Goal: Task Accomplishment & Management: Manage account settings

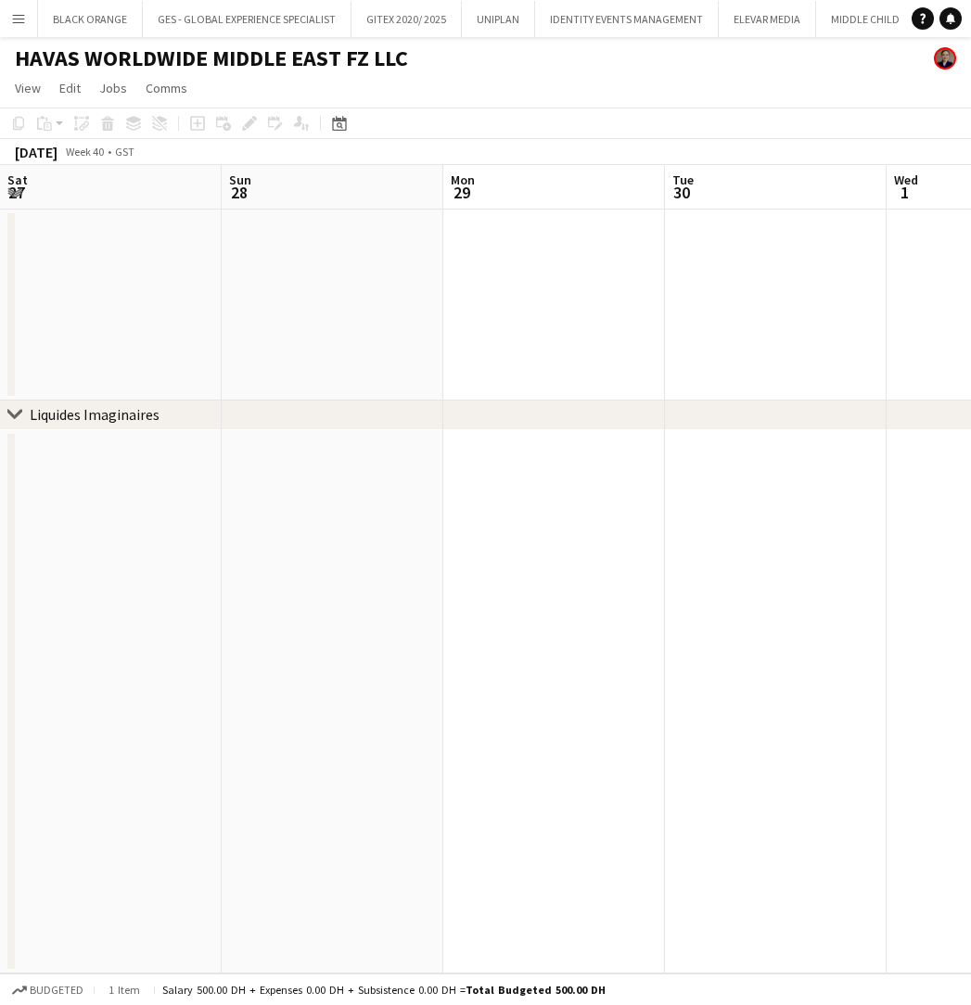
scroll to position [0, 678]
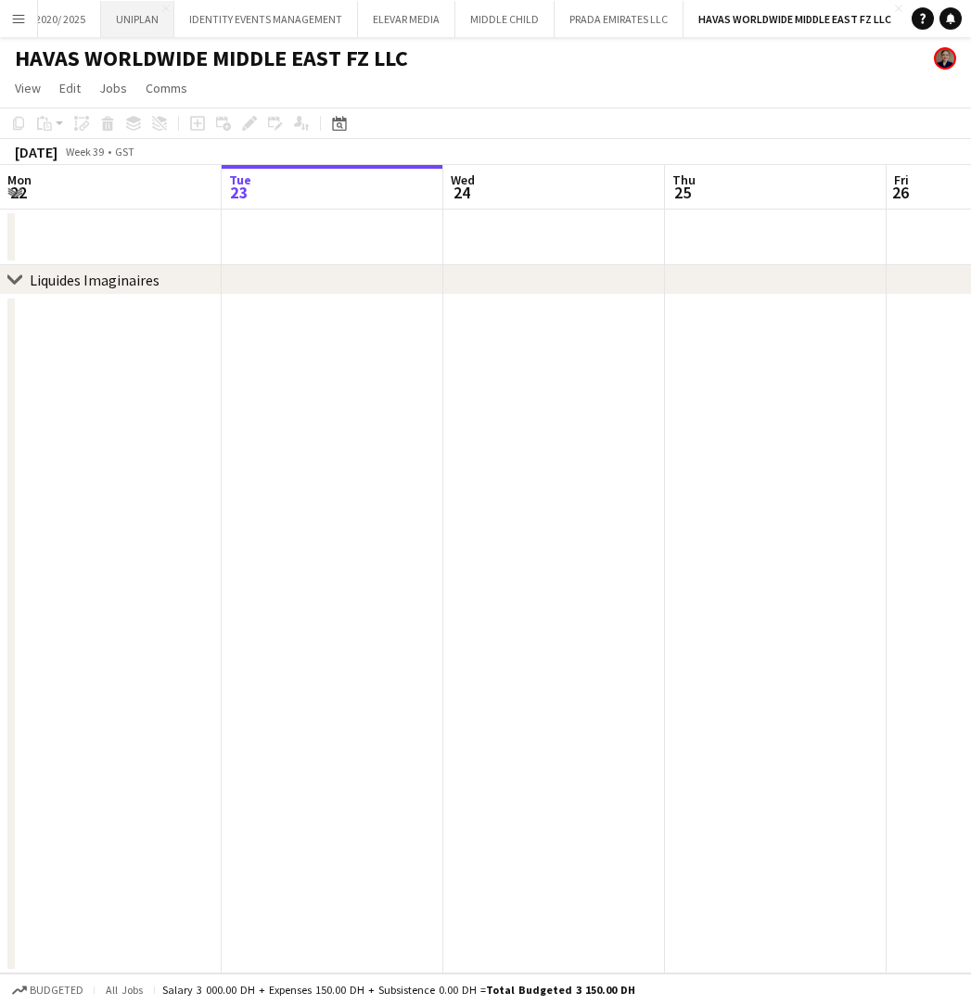
click at [137, 24] on button "UNIPLAN Close" at bounding box center [137, 19] width 73 height 36
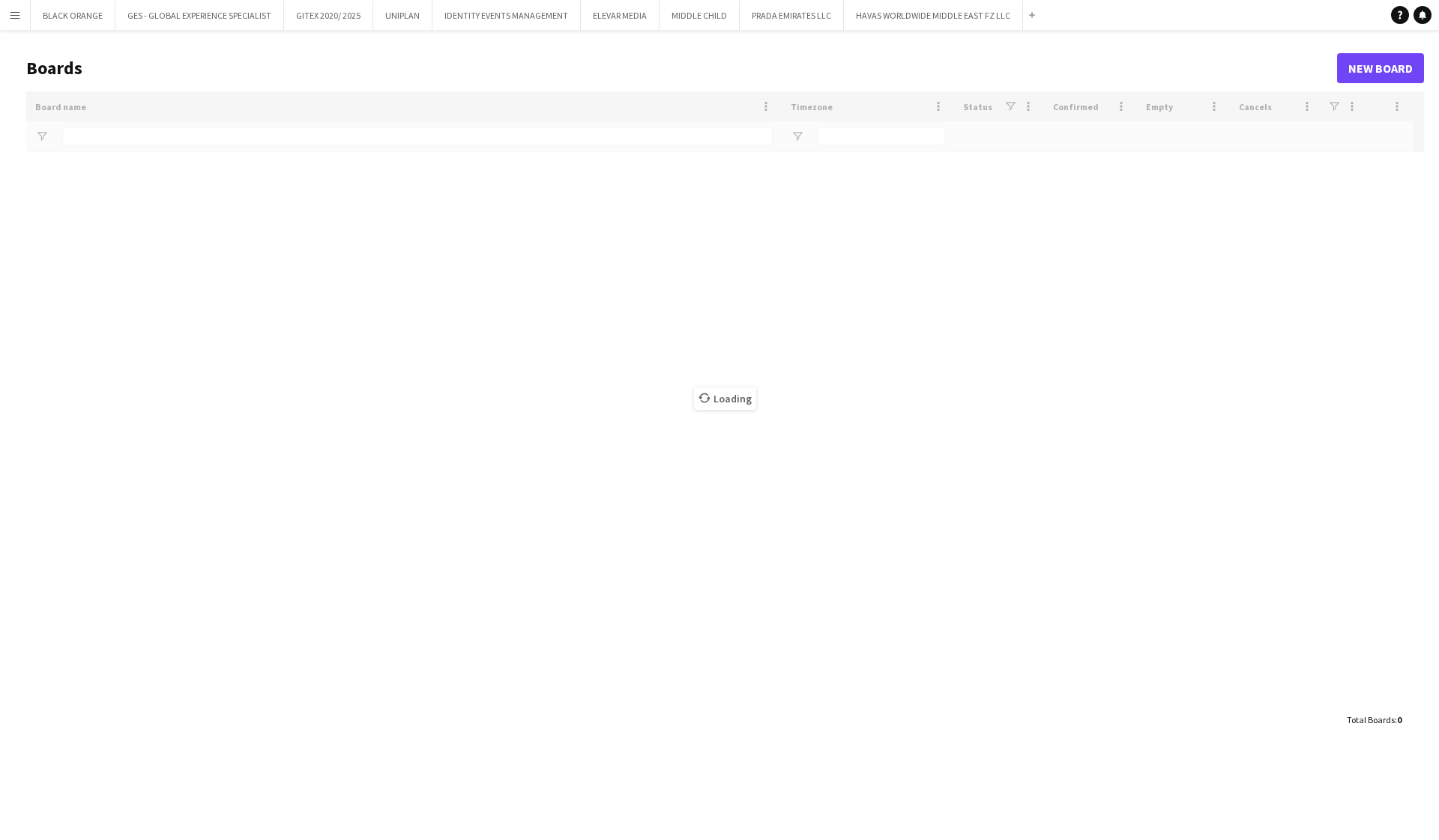
type input "*****"
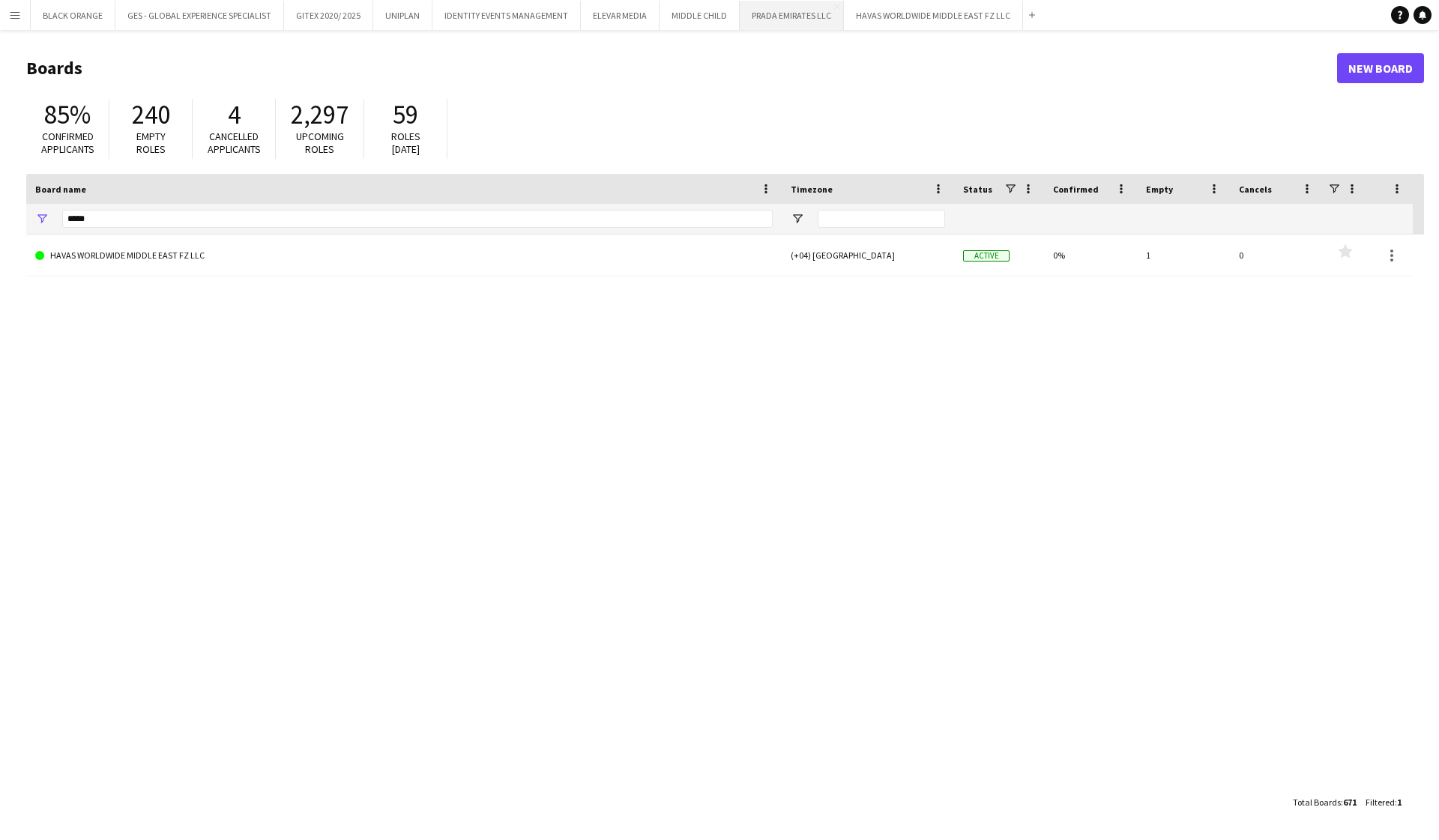
click at [791, 17] on button "PRADA EMIRATES LLC Close" at bounding box center [791, 15] width 104 height 29
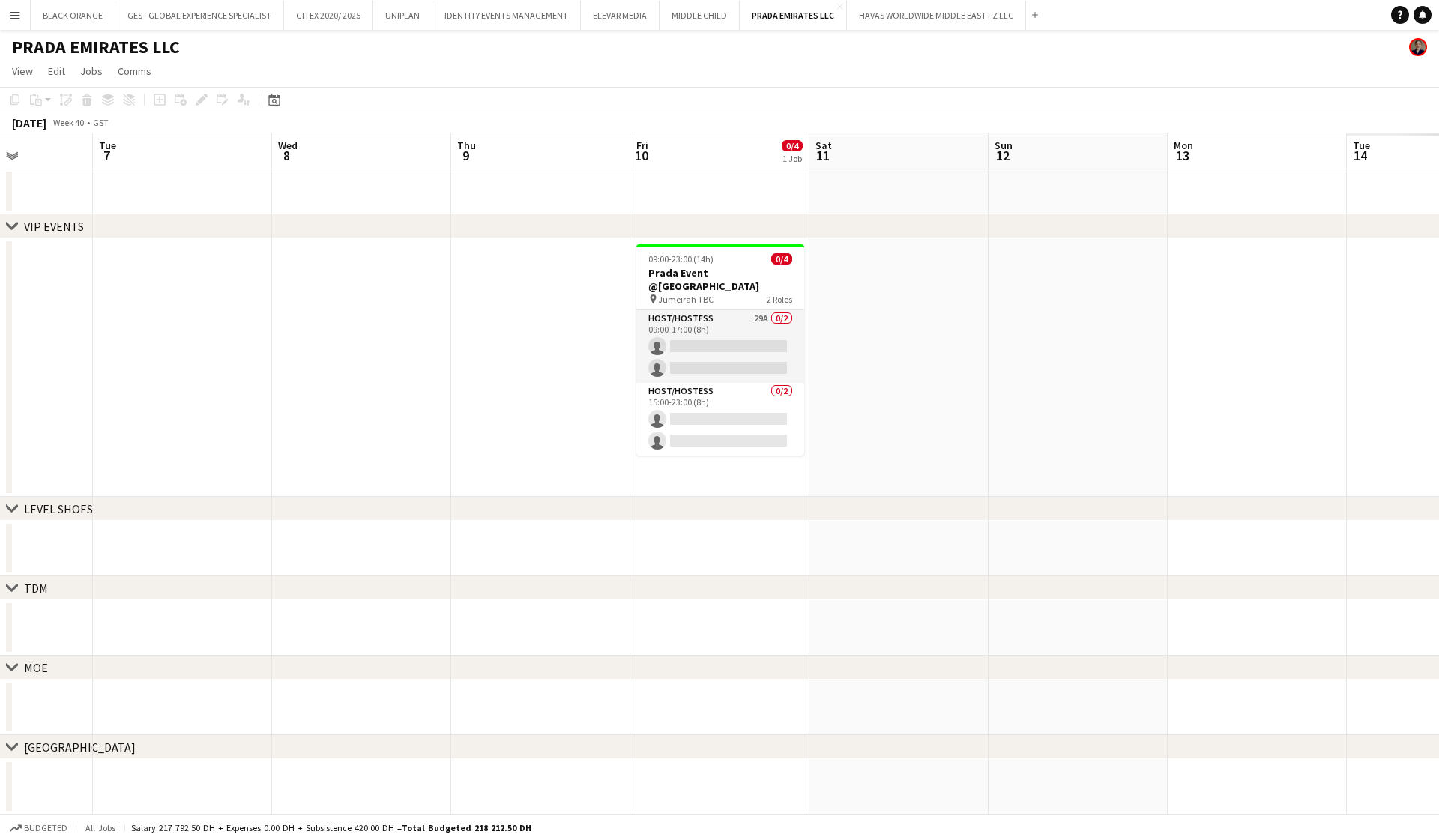
scroll to position [0, 458]
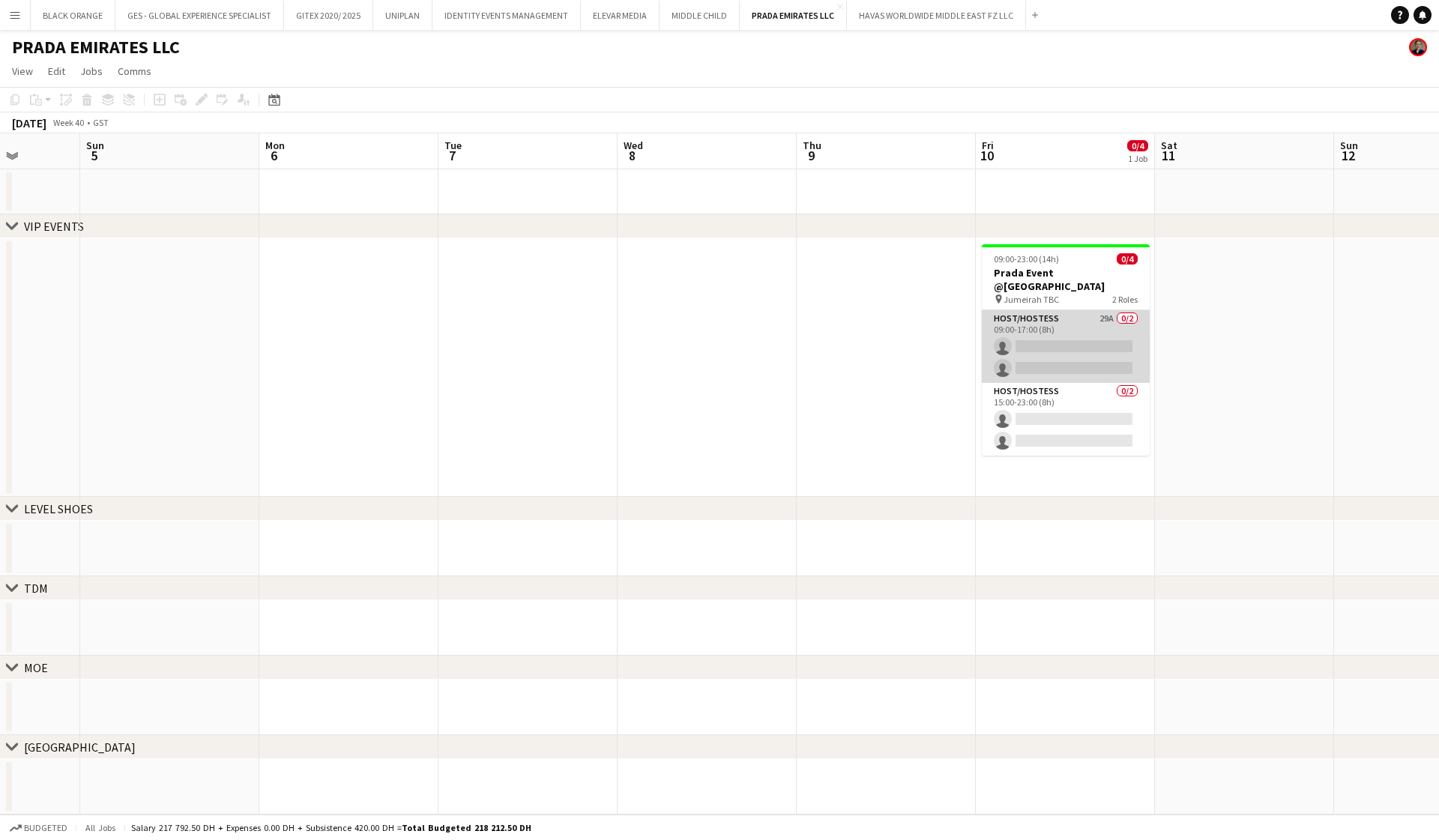
click at [1079, 327] on app-card-role "Host/Hostess 29A 0/2 09:00-17:00 (8h) single-neutral-actions single-neutral-act…" at bounding box center [1066, 347] width 168 height 73
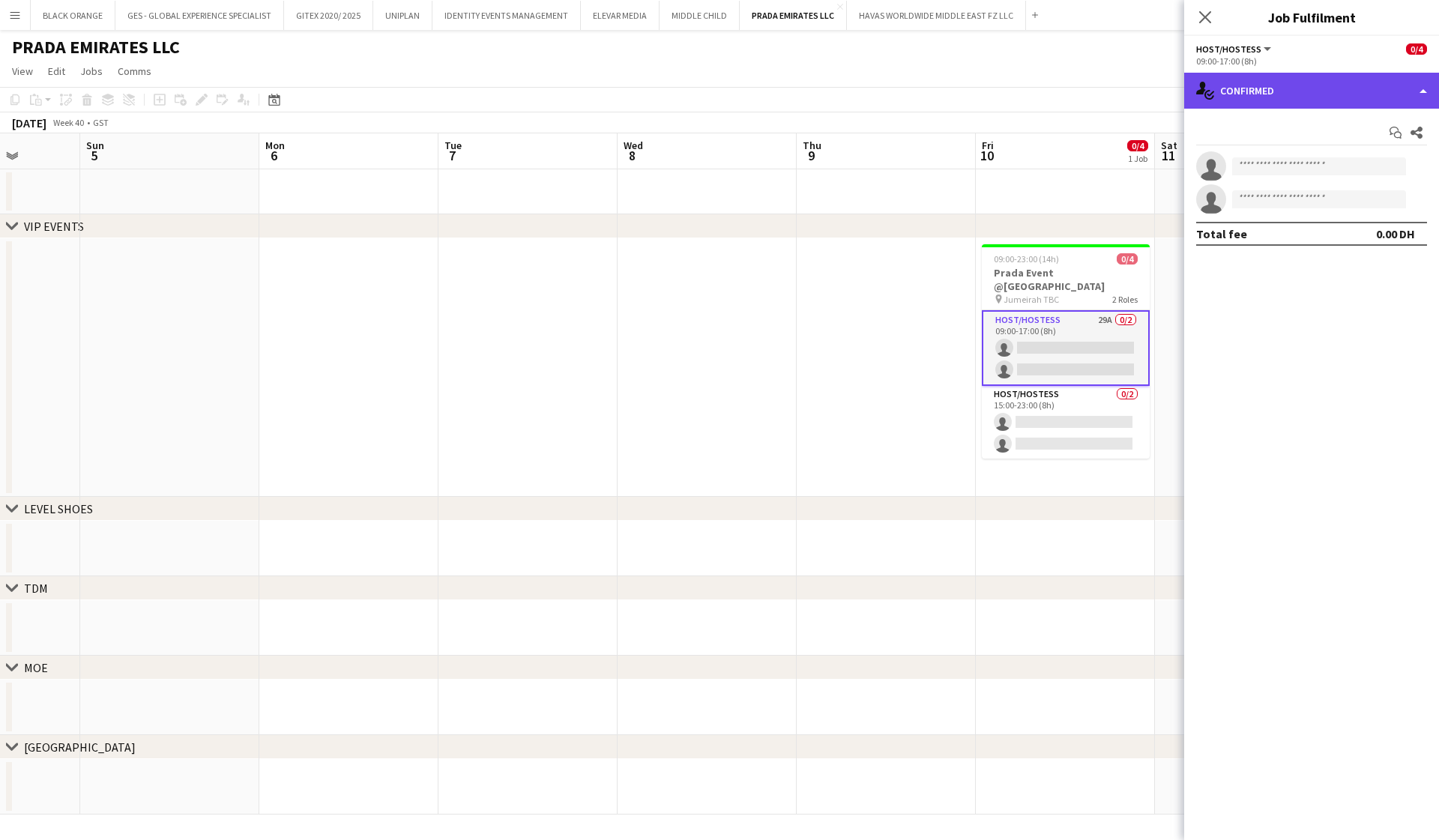
click at [1317, 98] on div "single-neutral-actions-check-2 Confirmed" at bounding box center [1311, 91] width 255 height 36
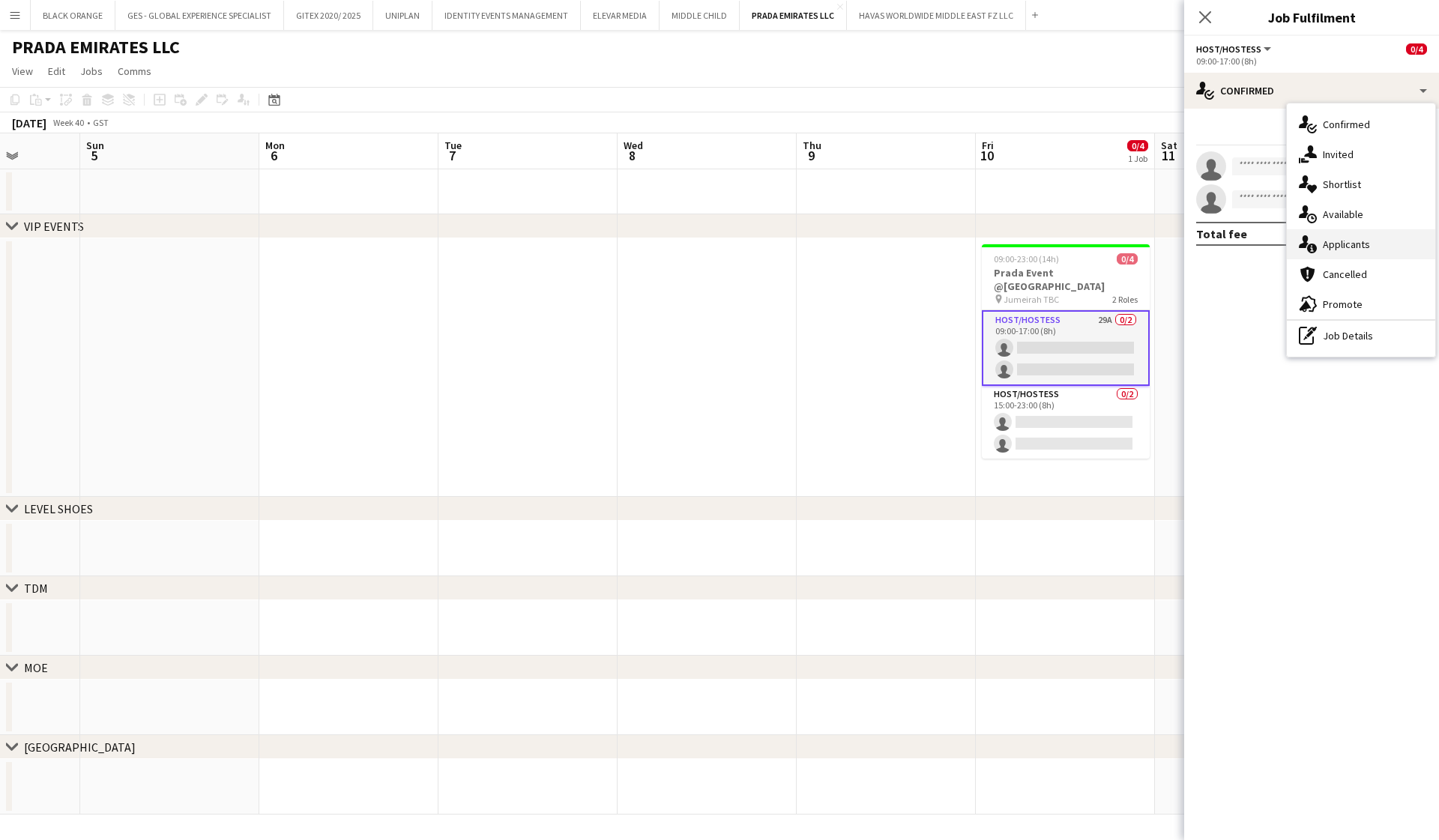
click at [1335, 240] on span "Applicants" at bounding box center [1346, 244] width 47 height 14
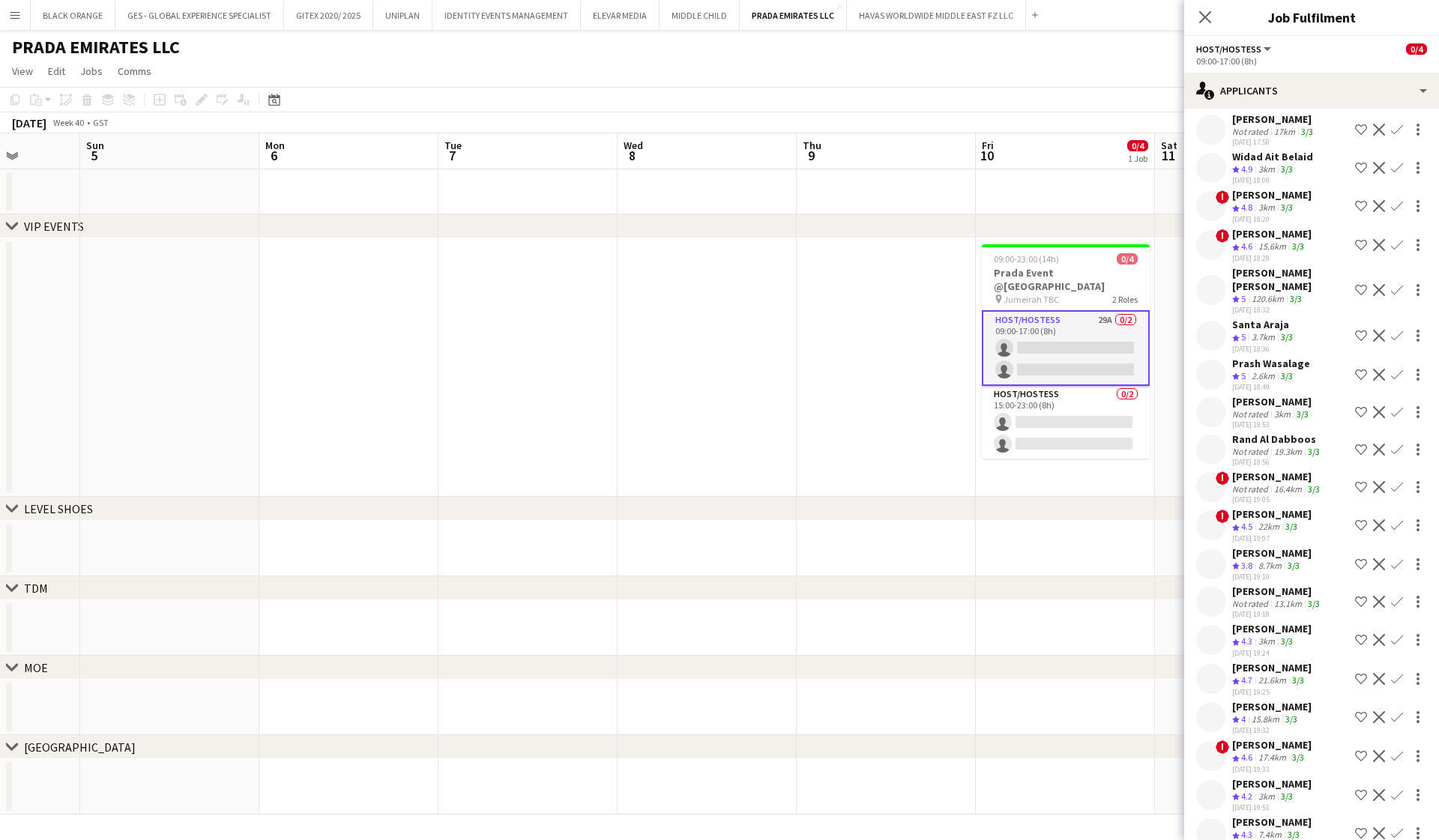
scroll to position [466, 0]
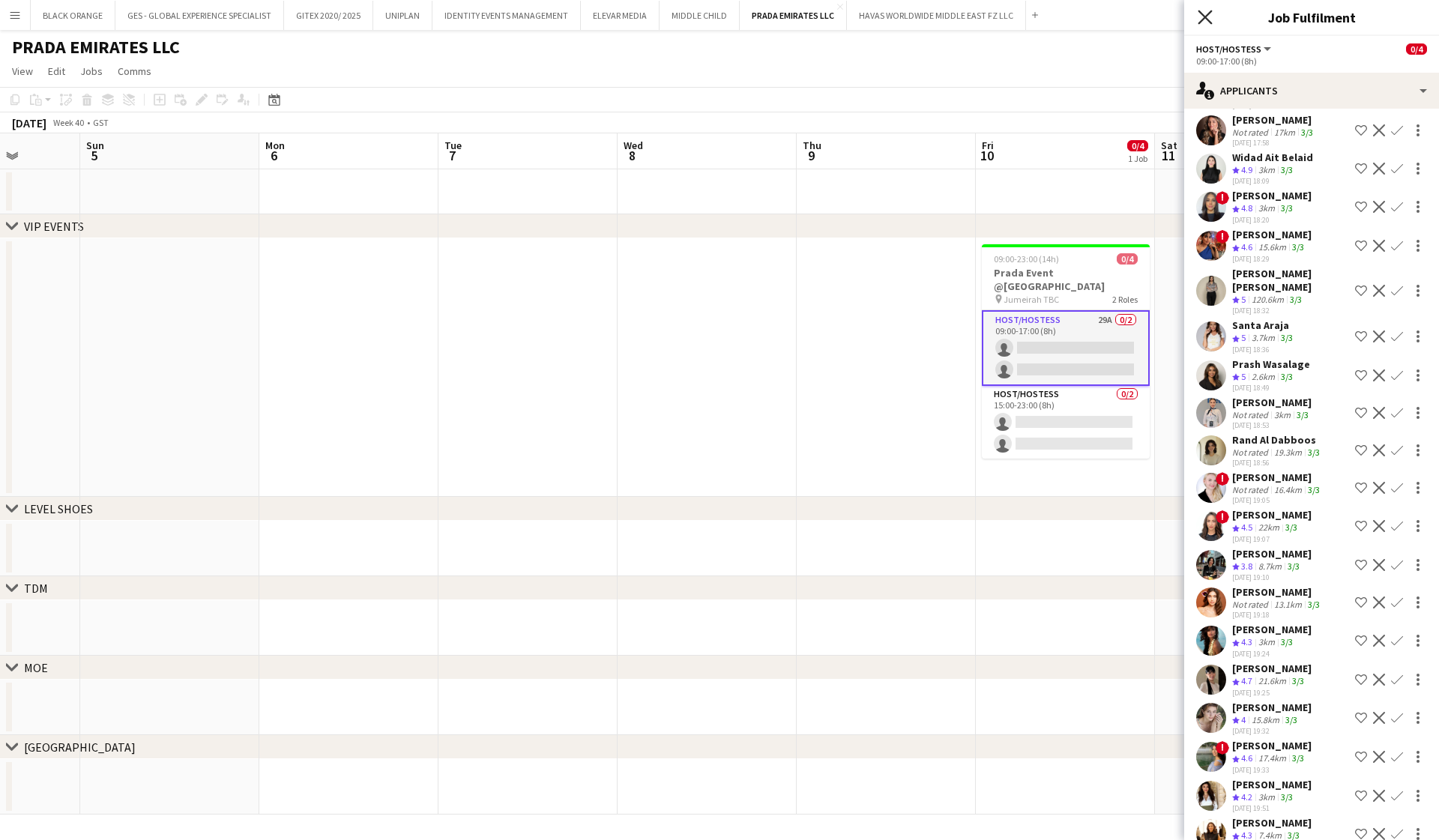
click at [1206, 18] on icon at bounding box center [1205, 17] width 15 height 15
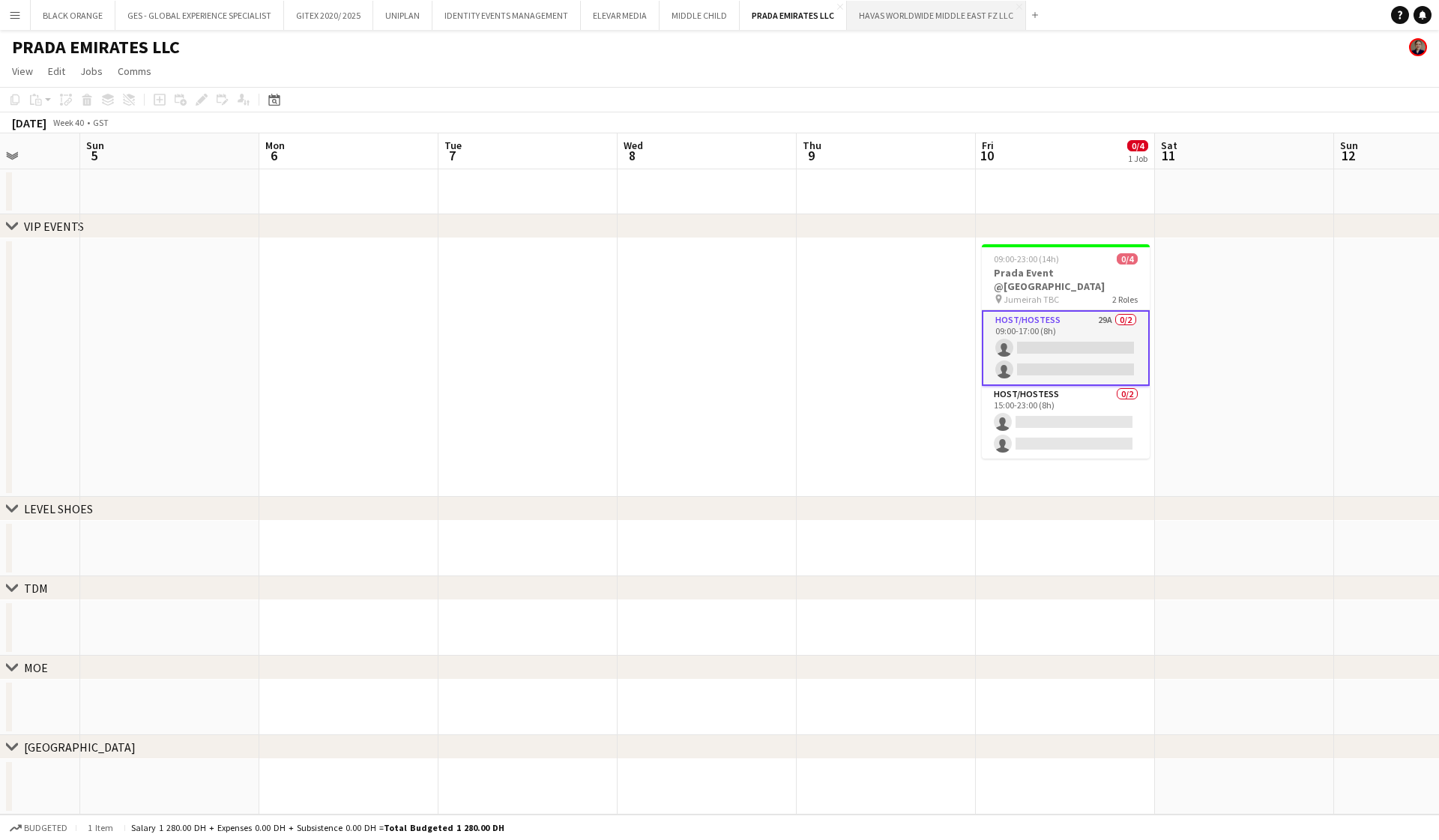
click at [893, 15] on button "HAVAS WORLDWIDE MIDDLE EAST FZ LLC Close" at bounding box center [937, 15] width 179 height 29
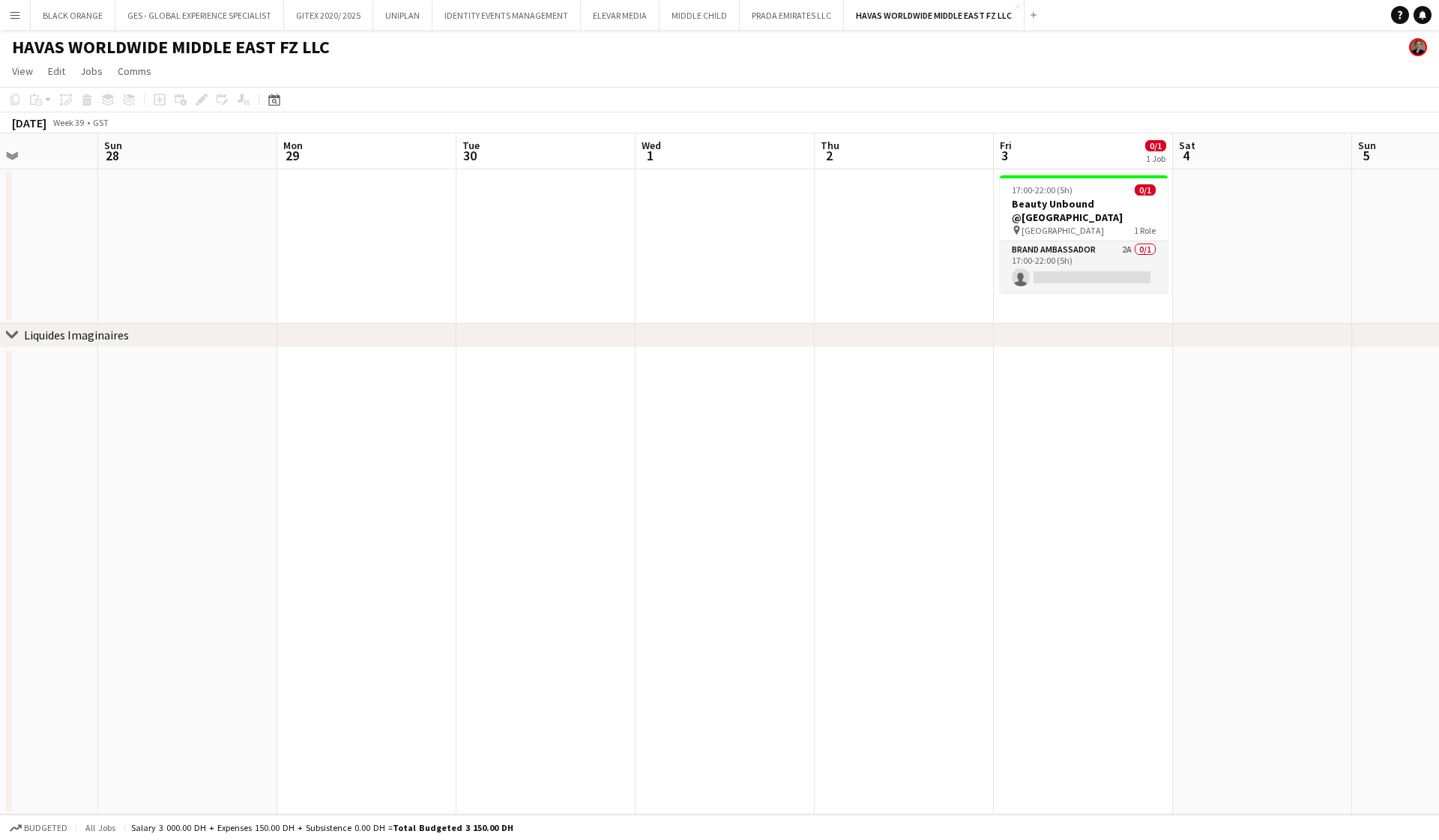
scroll to position [0, 619]
click at [1082, 267] on app-card-role "Brand Ambassador 2A 0/1 17:00-22:00 (5h) single-neutral-actions" at bounding box center [1083, 267] width 168 height 51
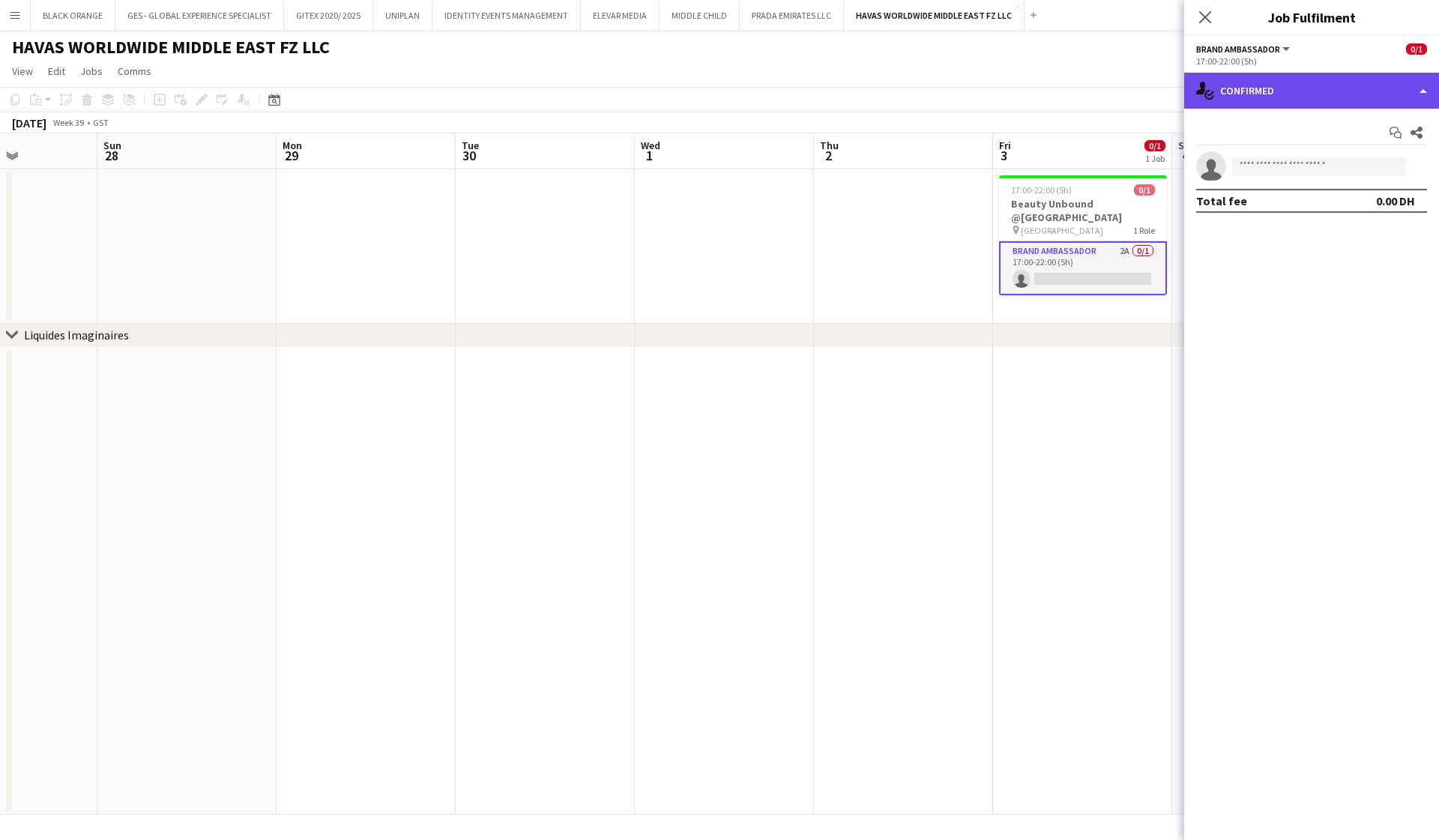
click at [1360, 92] on div "single-neutral-actions-check-2 Confirmed" at bounding box center [1311, 91] width 255 height 36
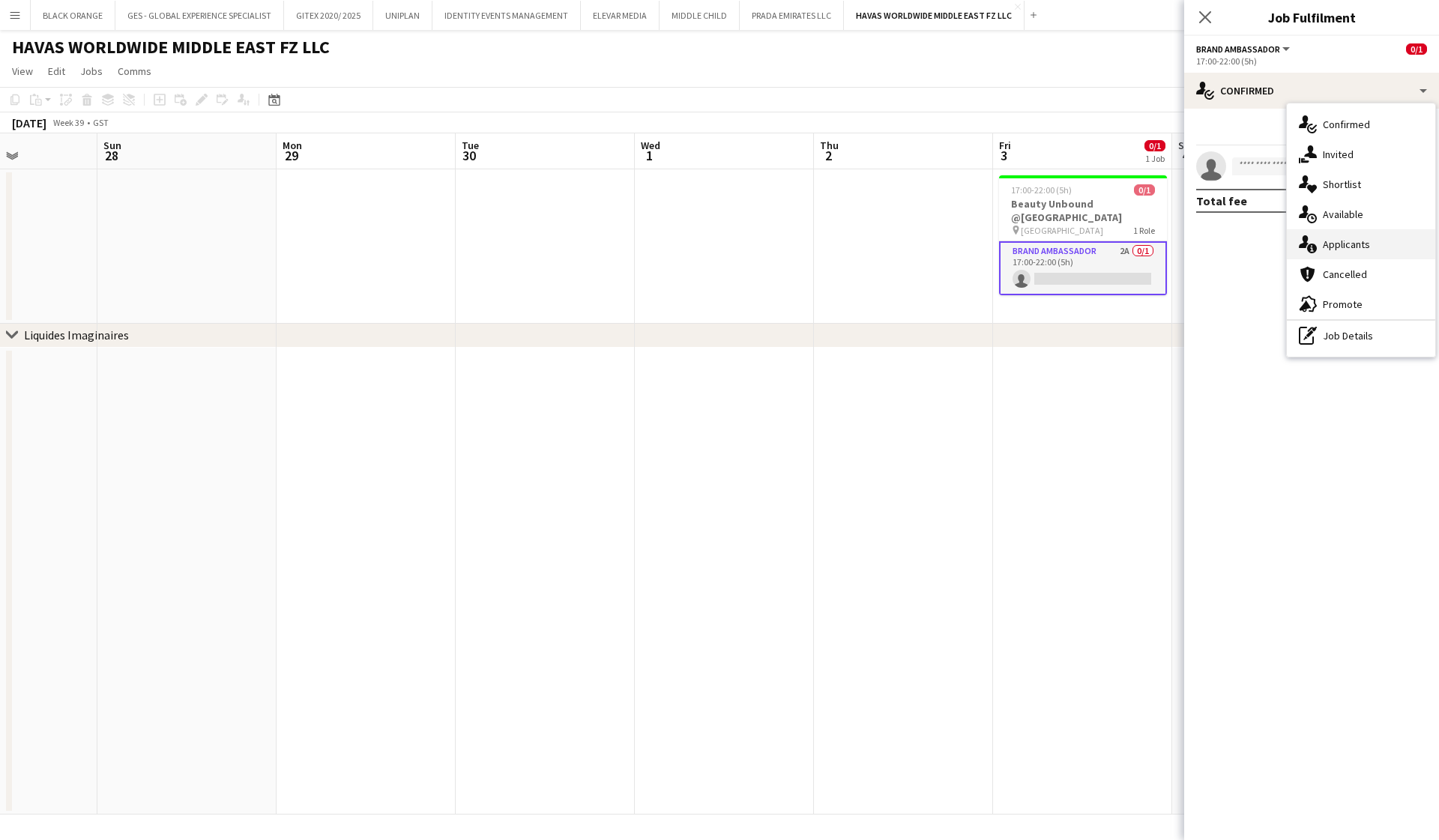
click at [1349, 238] on span "Applicants" at bounding box center [1346, 244] width 47 height 14
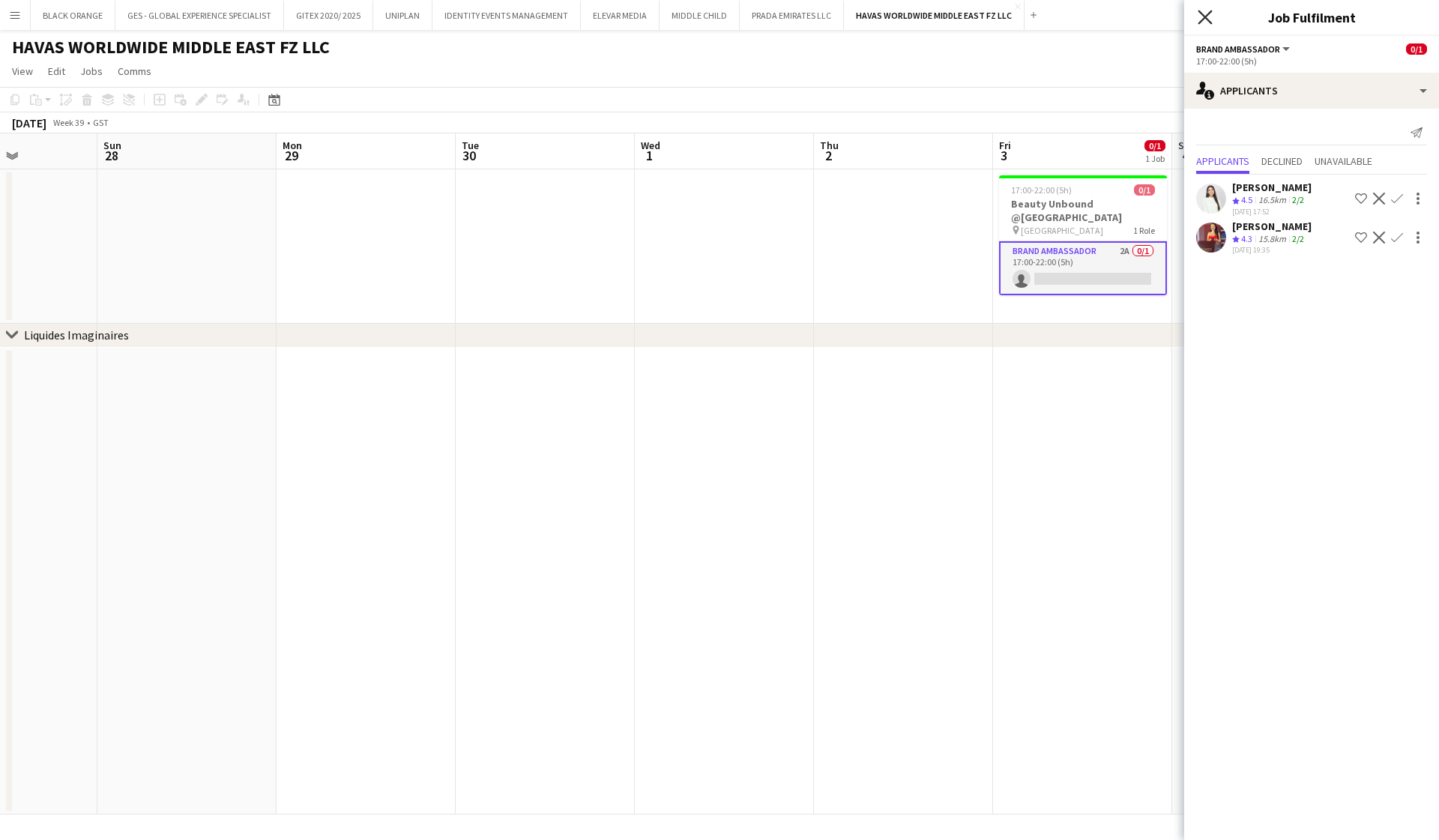
click at [1202, 15] on icon "Close pop-in" at bounding box center [1205, 17] width 15 height 15
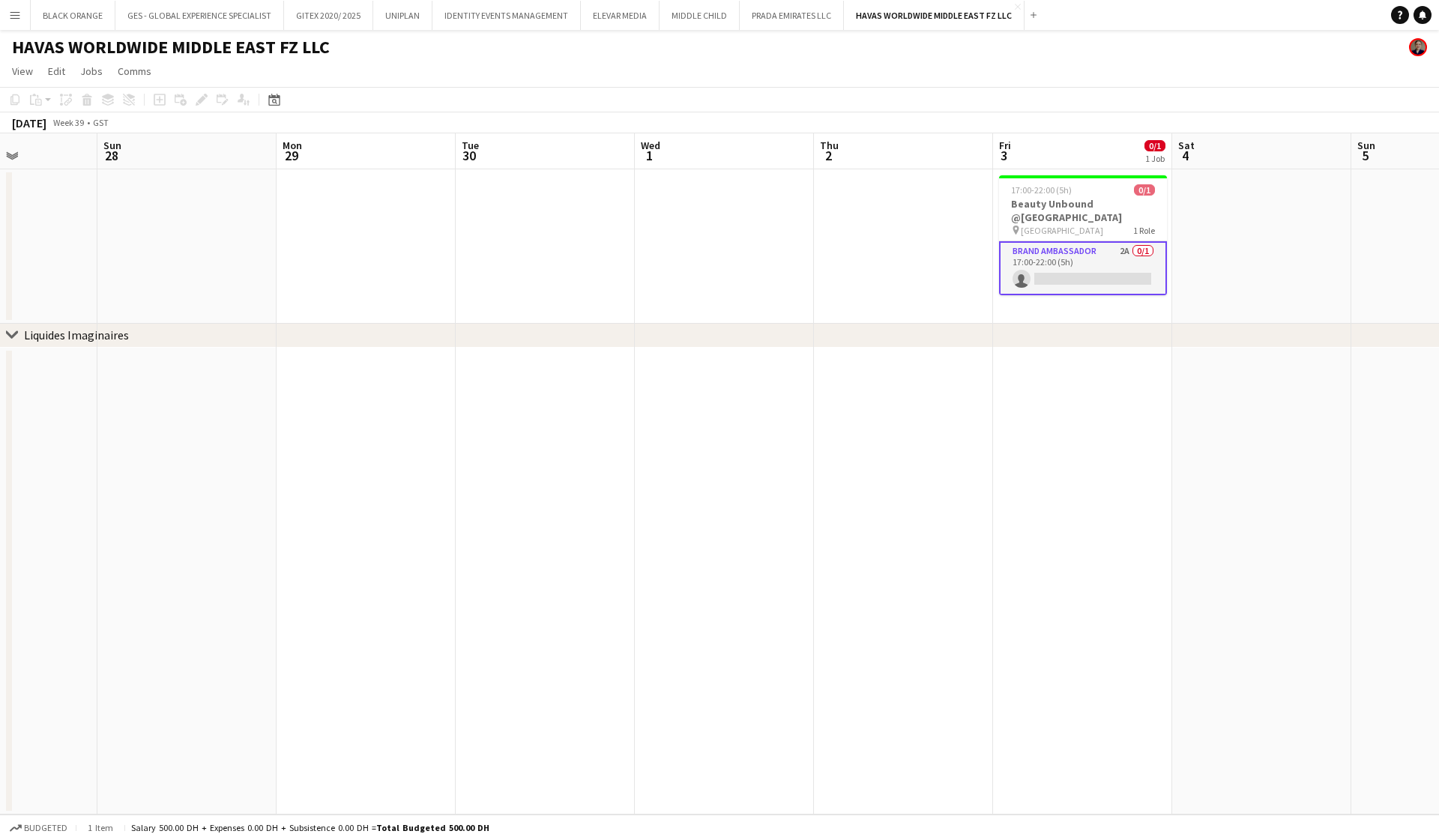
click at [1095, 265] on app-card-role "Brand Ambassador 2A 0/1 17:00-22:00 (5h) single-neutral-actions" at bounding box center [1083, 268] width 168 height 54
click at [1074, 252] on app-card-role "Brand Ambassador 2A 0/1 17:00-22:00 (5h) single-neutral-actions" at bounding box center [1083, 267] width 168 height 51
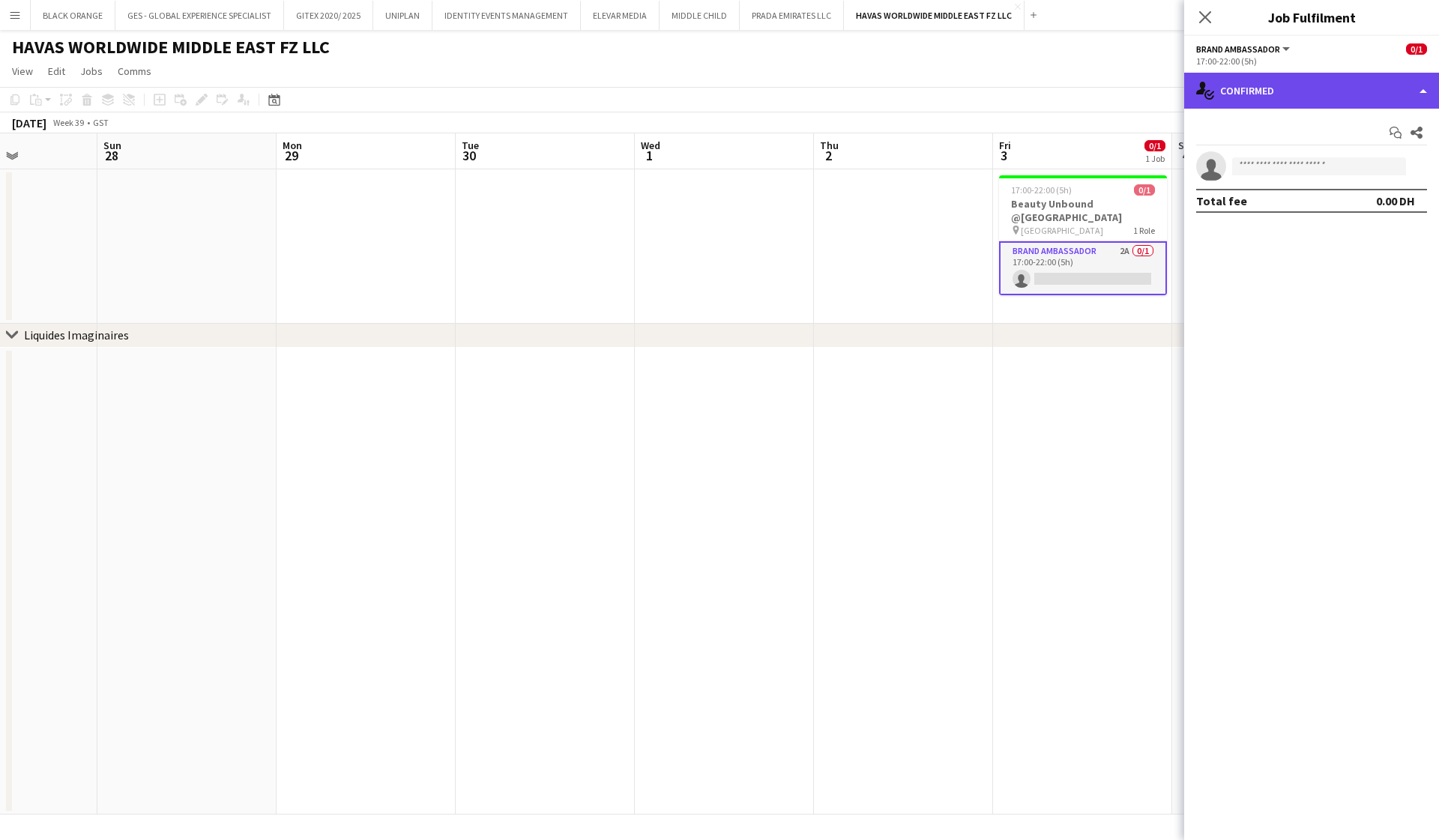
click at [1276, 103] on div "single-neutral-actions-check-2 Confirmed" at bounding box center [1311, 91] width 255 height 36
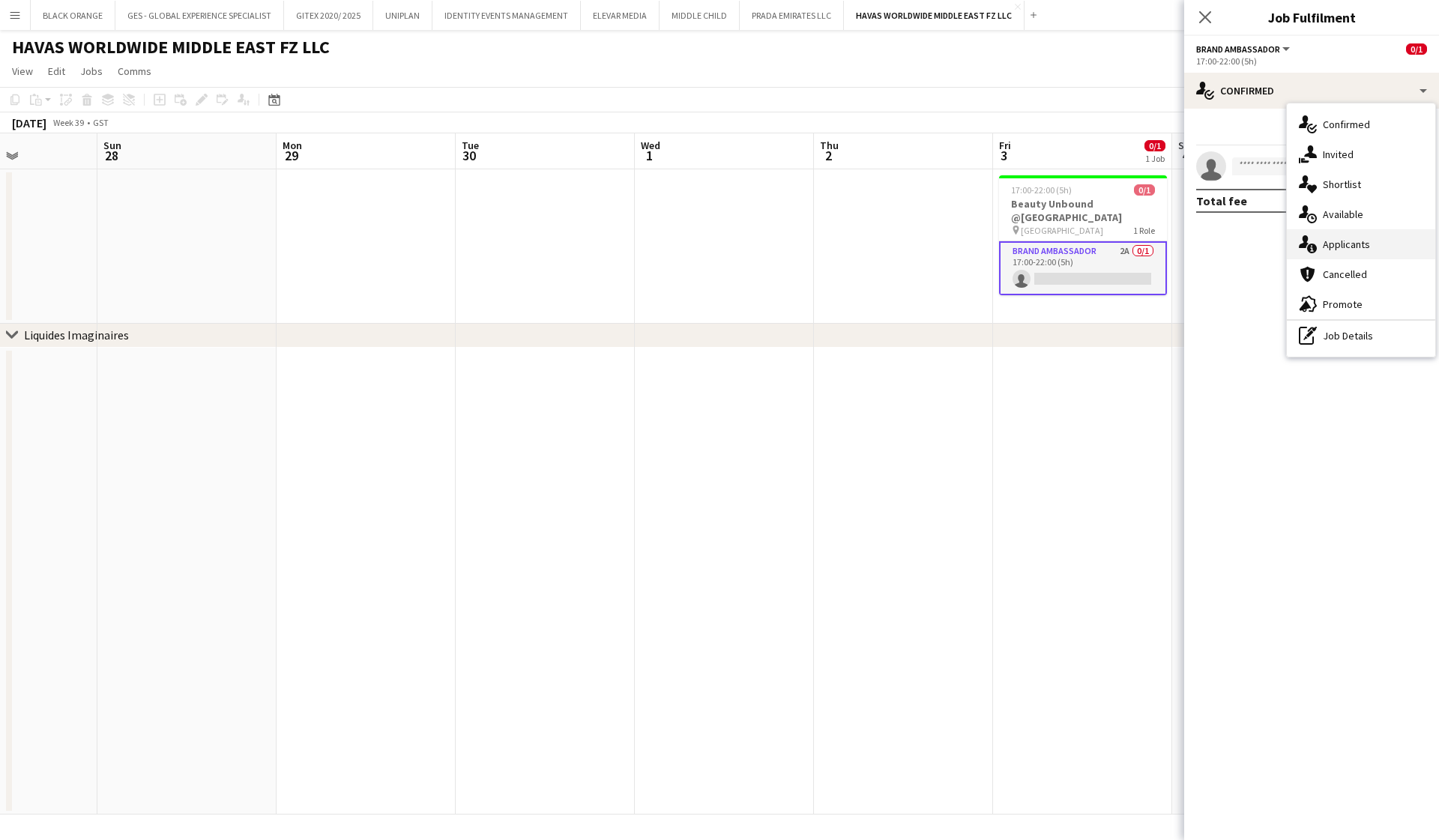
click at [1320, 245] on div "single-neutral-actions-information Applicants" at bounding box center [1361, 244] width 149 height 30
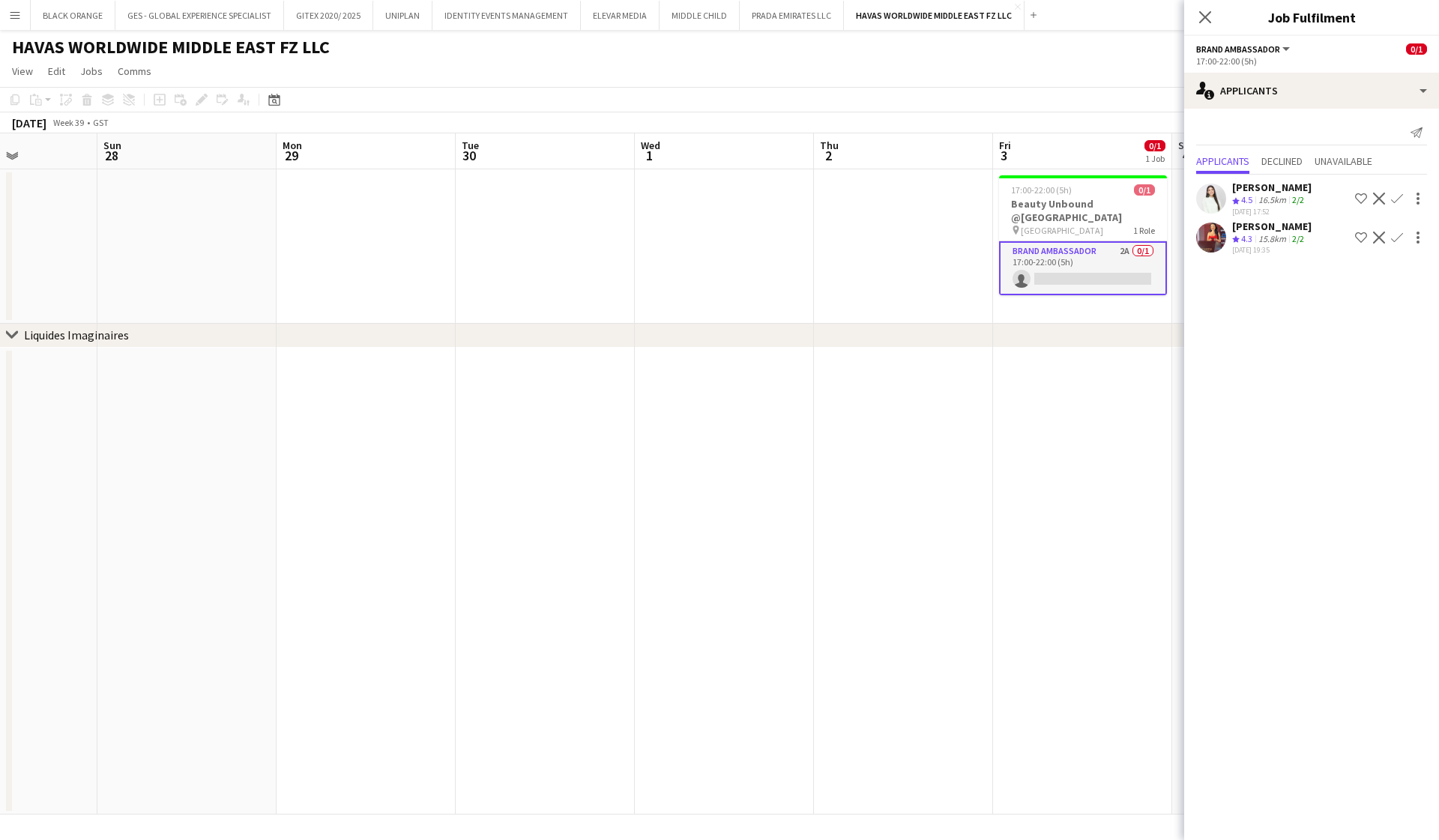
click at [1255, 226] on div "[PERSON_NAME]" at bounding box center [1272, 226] width 79 height 14
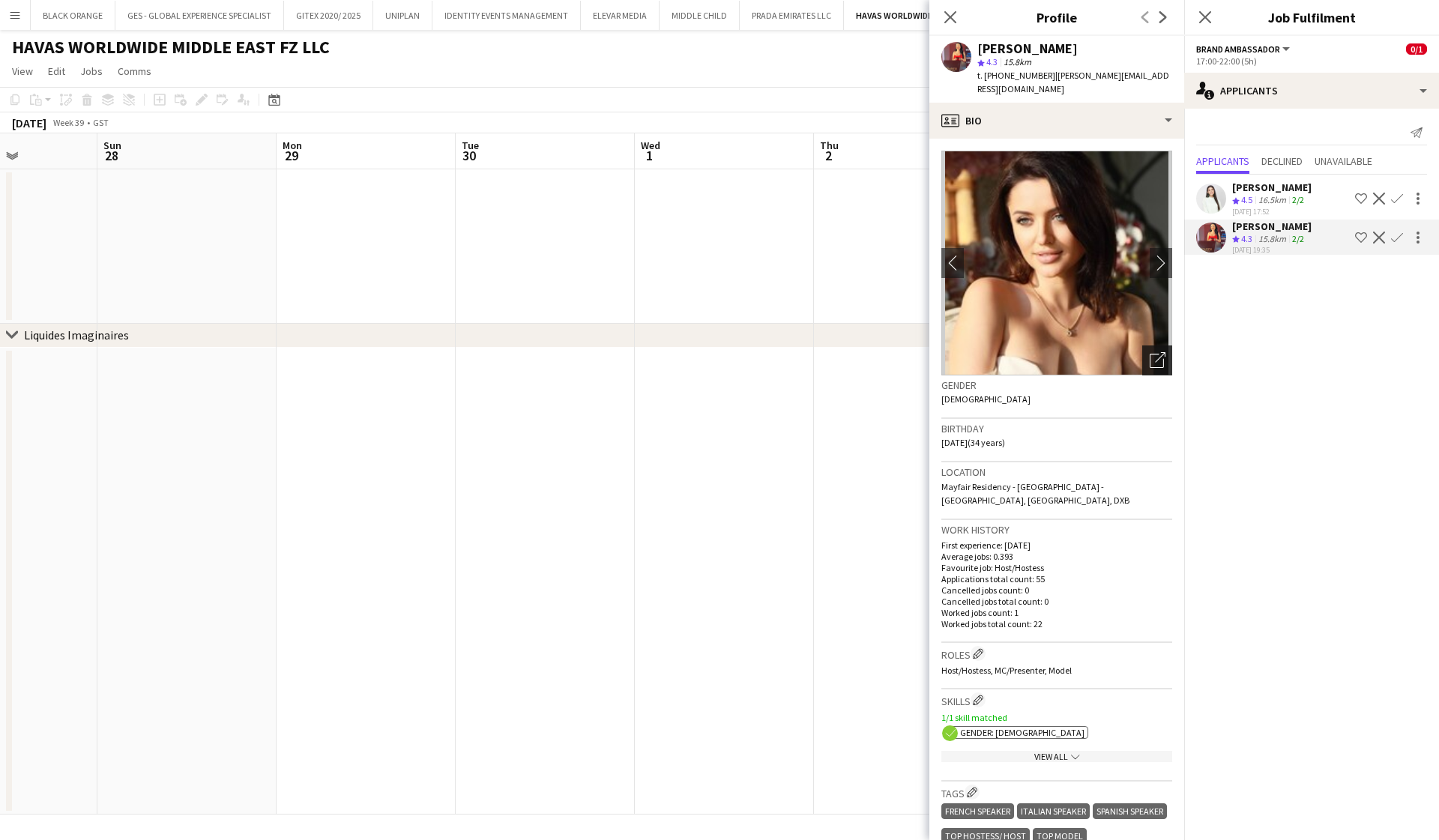
click at [1157, 352] on icon "Open photos pop-in" at bounding box center [1157, 360] width 15 height 15
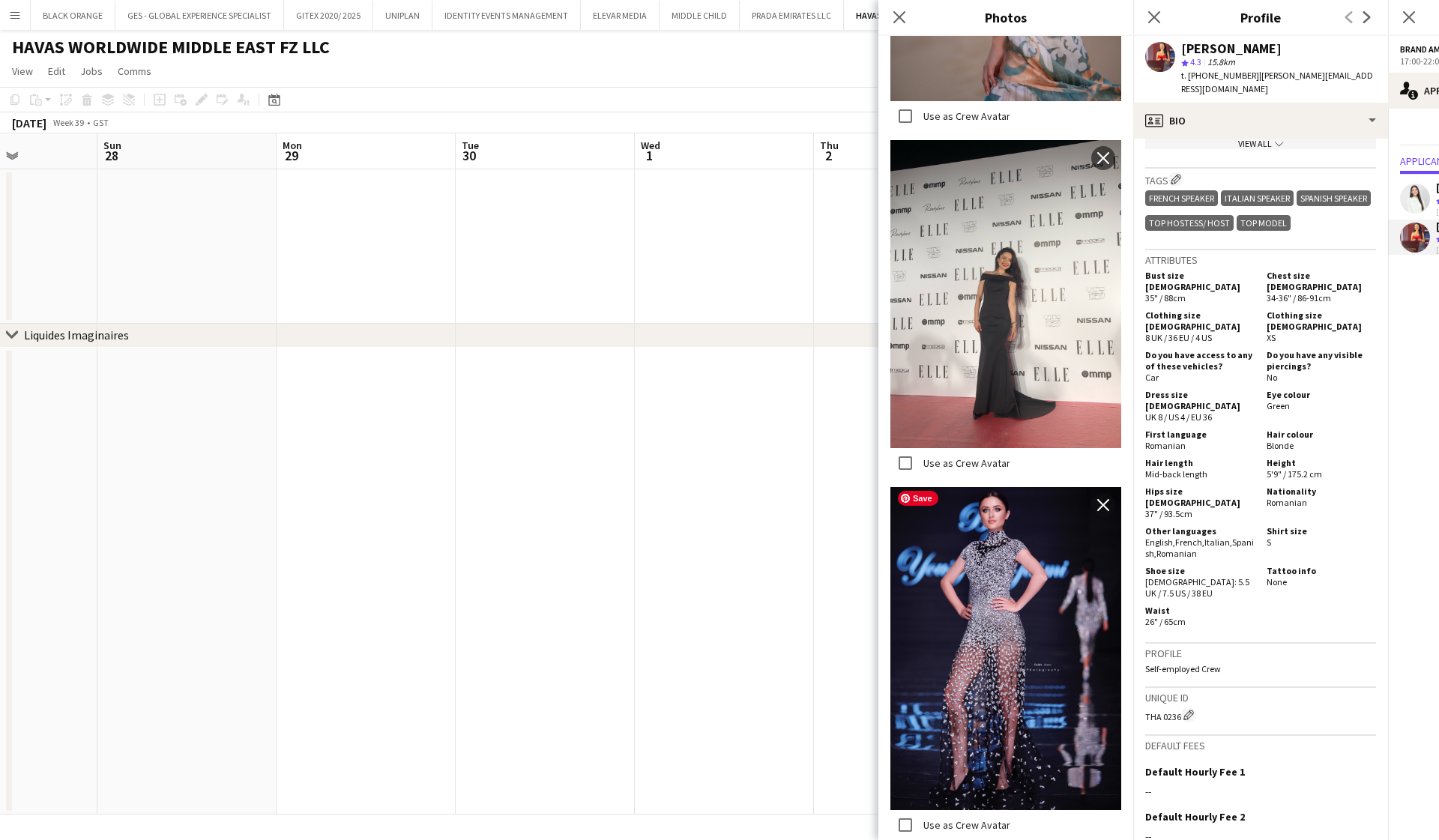
scroll to position [10430, 0]
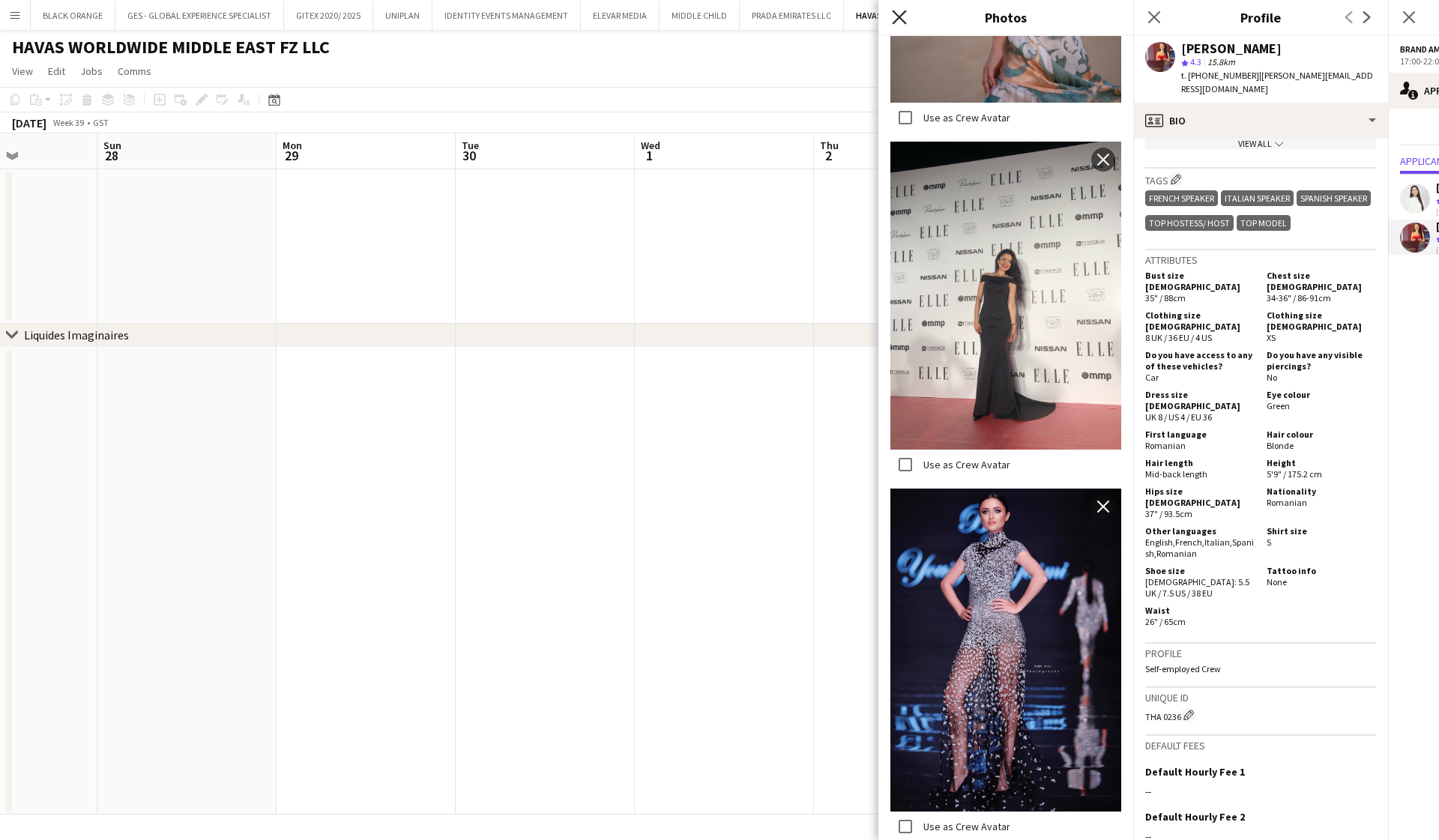
click at [901, 17] on icon "Close pop-in" at bounding box center [899, 17] width 15 height 15
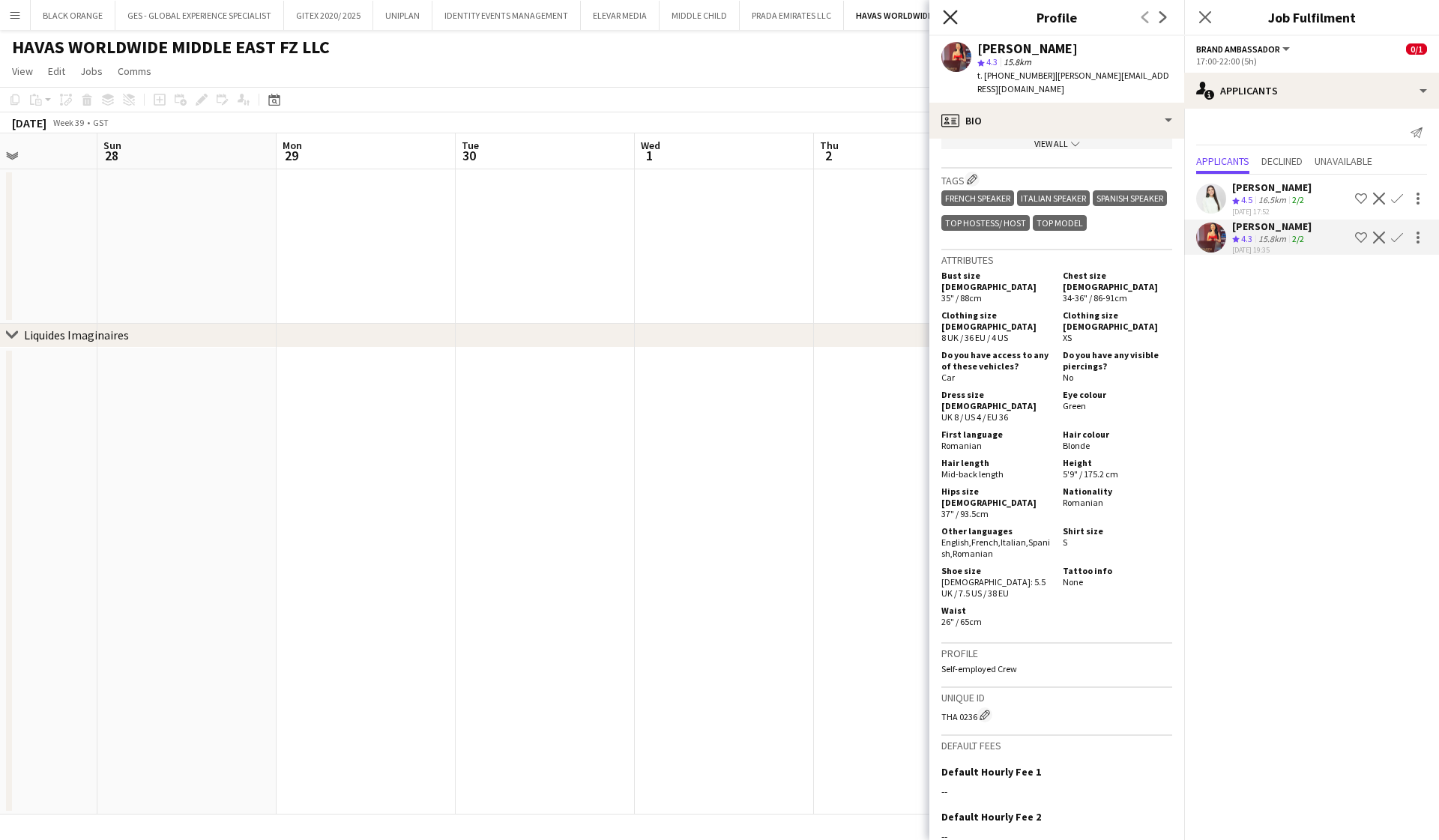
click at [947, 13] on icon at bounding box center [950, 17] width 15 height 15
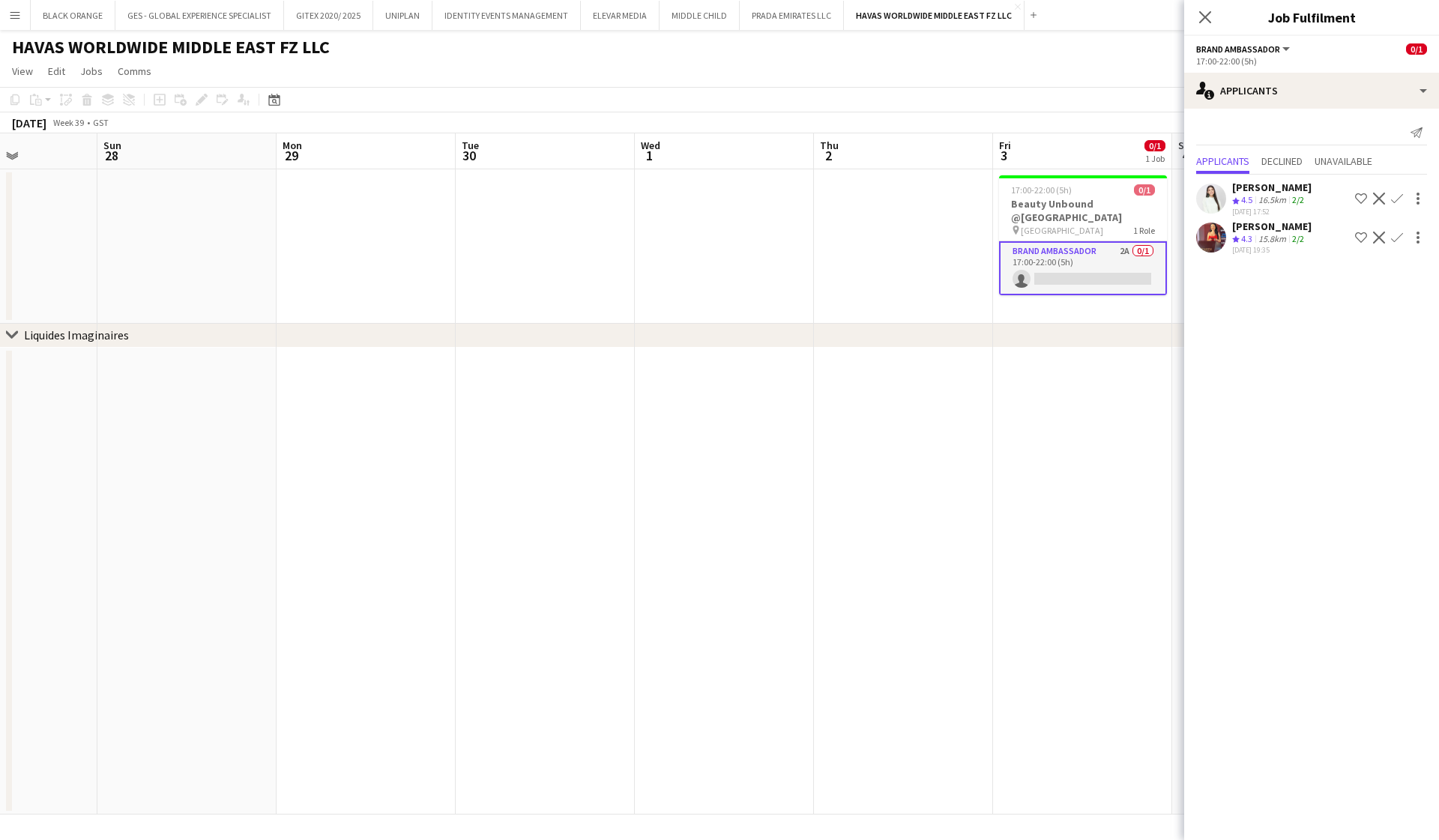
click at [1049, 340] on div "chevron-right Liquides Imaginaires" at bounding box center [720, 336] width 1439 height 24
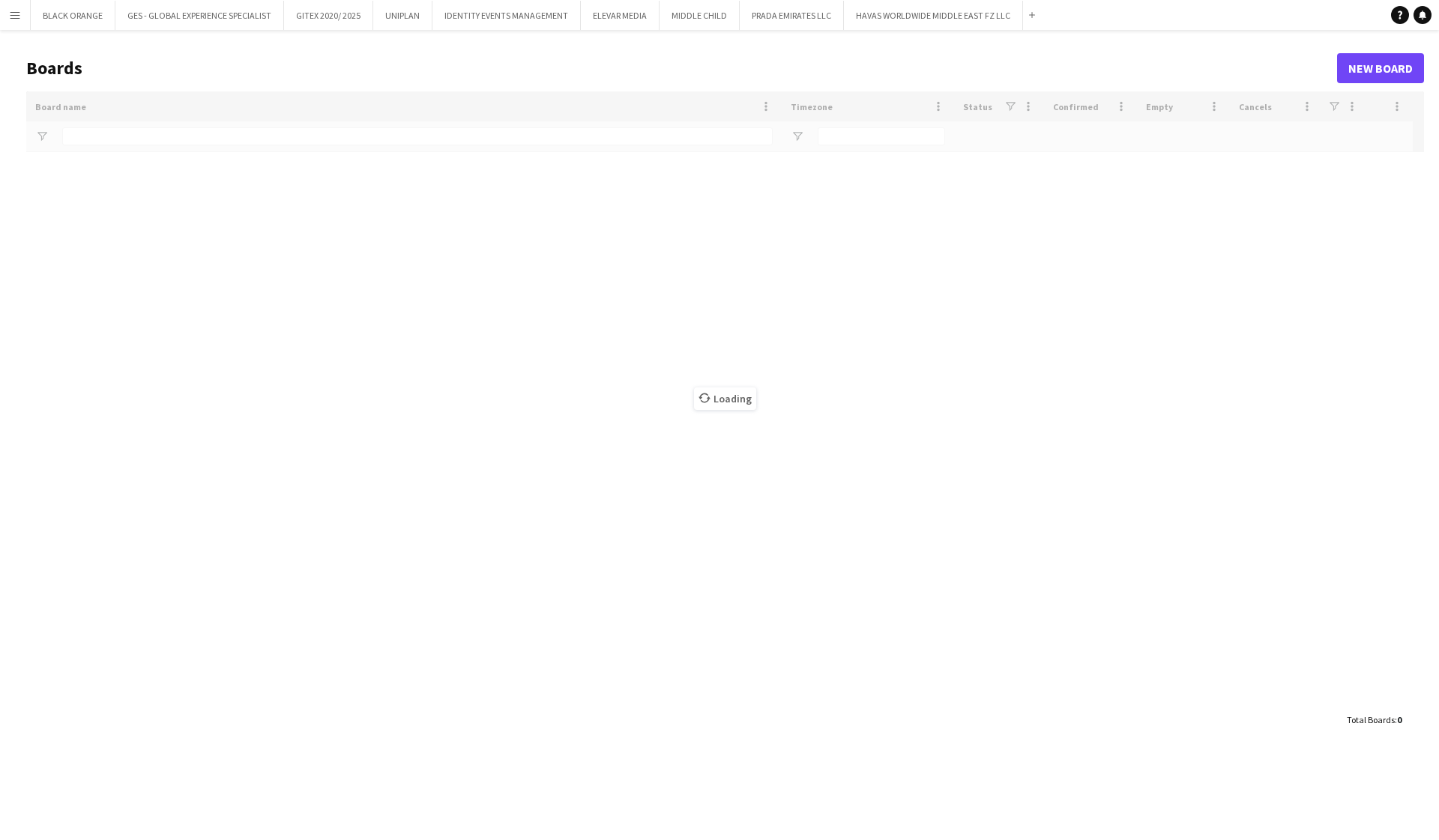
type input "*****"
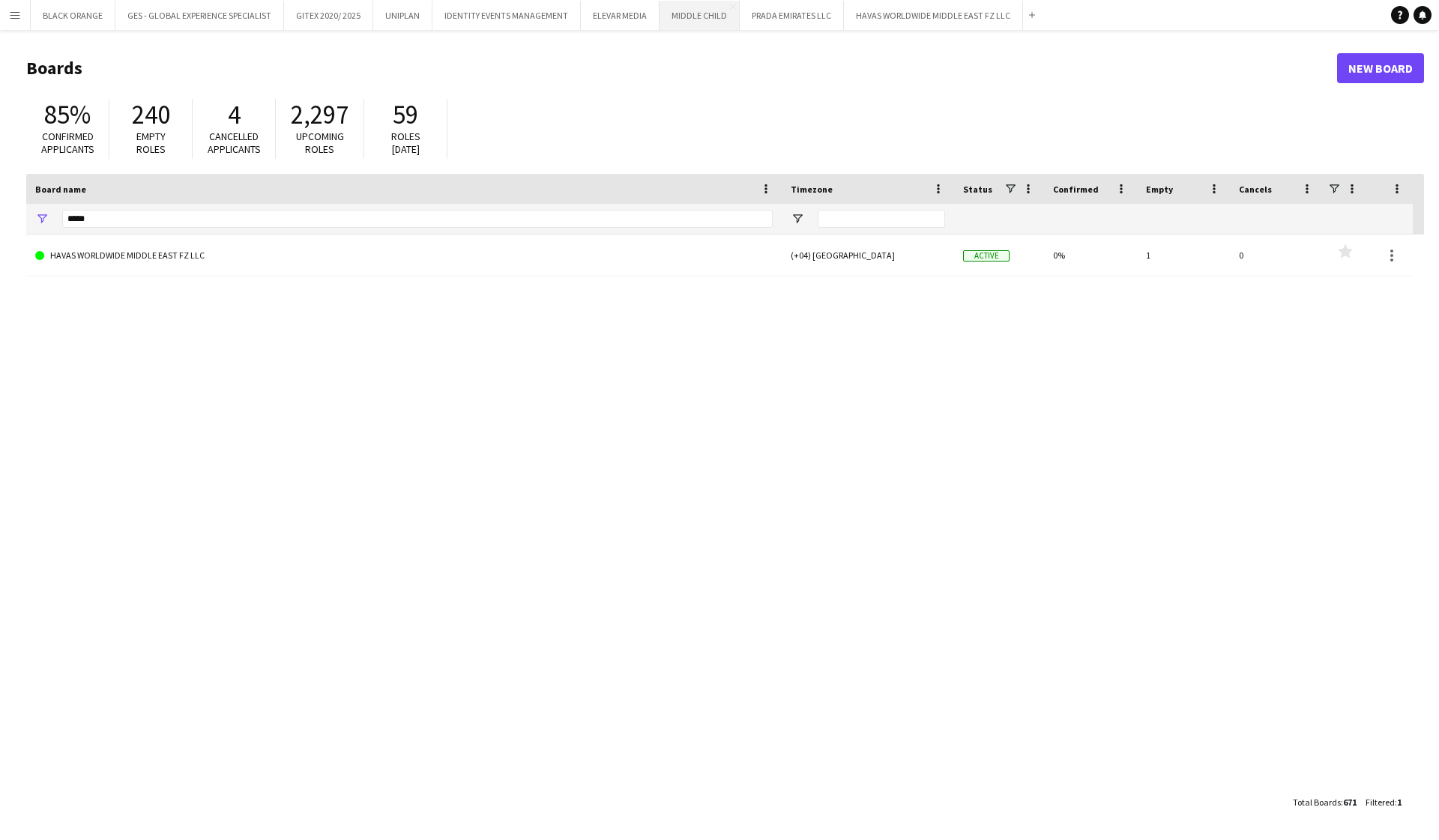
click at [683, 26] on button "MIDDLE CHILD Close" at bounding box center [699, 15] width 80 height 29
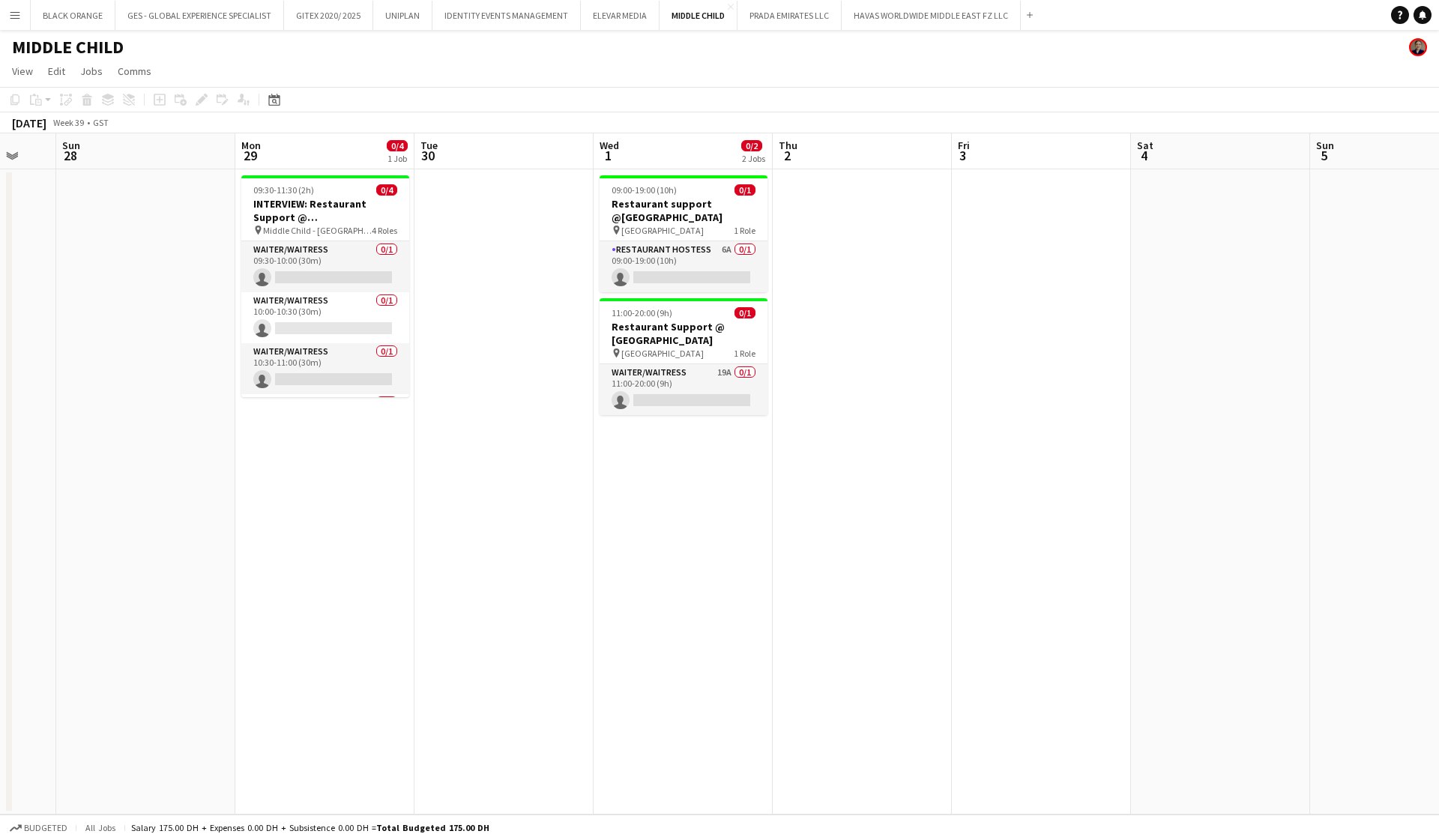
scroll to position [0, 662]
click at [721, 272] on app-card-role "Restaurant Hostess 6A 0/1 09:00-19:00 (10h) single-neutral-actions" at bounding box center [682, 267] width 168 height 51
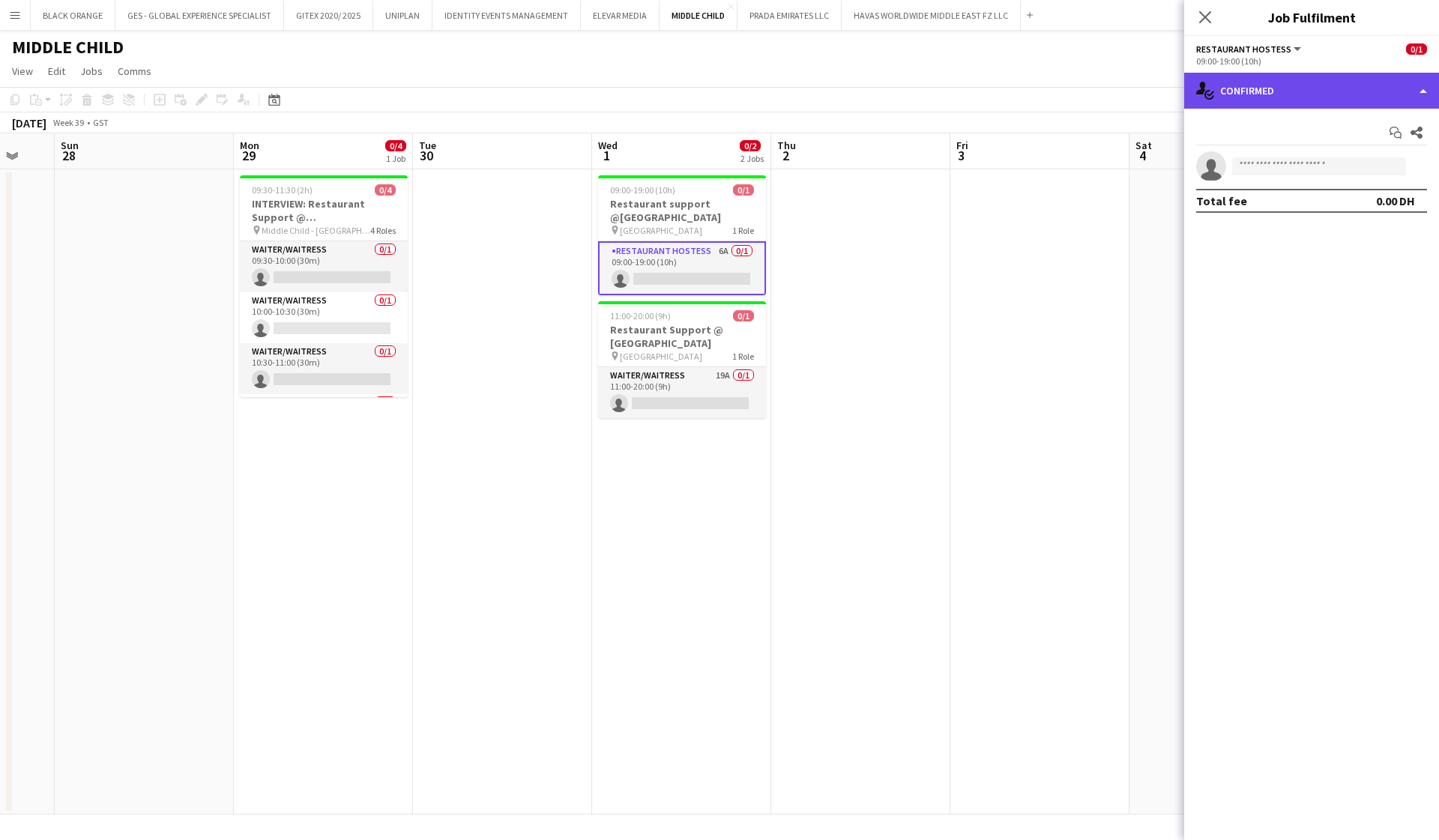
click at [1326, 88] on div "single-neutral-actions-check-2 Confirmed" at bounding box center [1311, 91] width 255 height 36
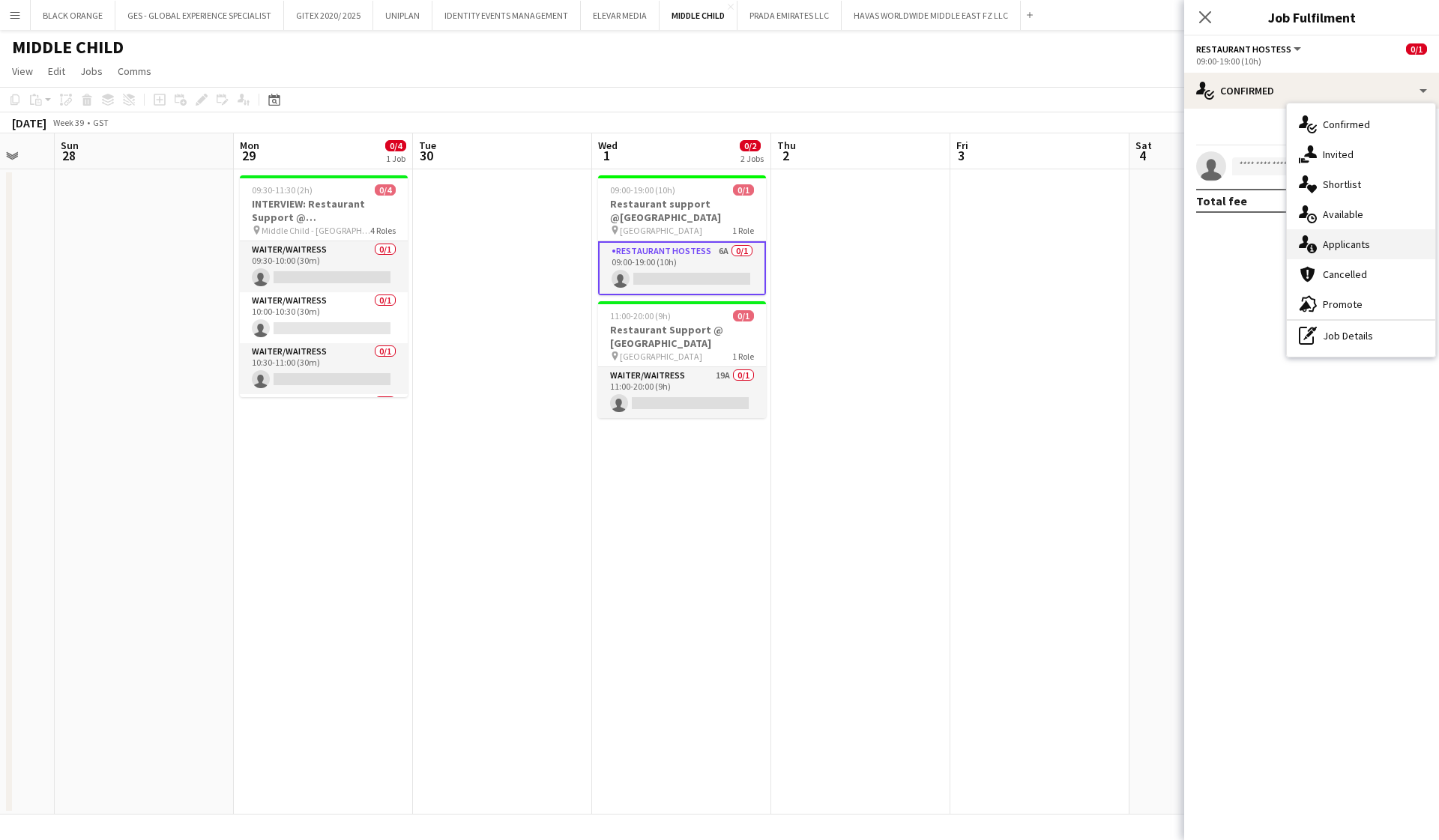
click at [1336, 234] on div "single-neutral-actions-information Applicants" at bounding box center [1361, 244] width 149 height 30
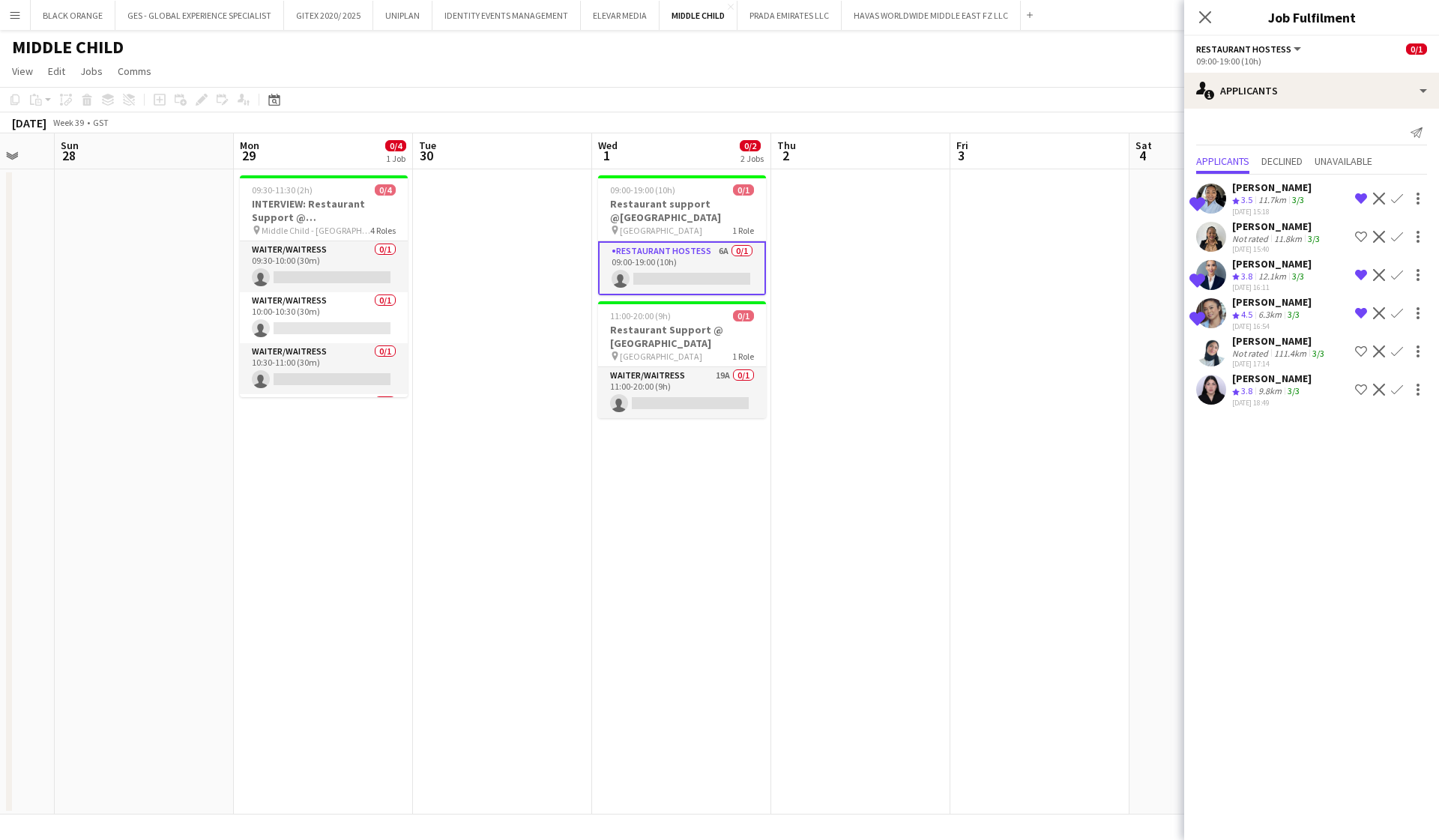
click at [1265, 378] on div "Mylitta Naeimi" at bounding box center [1272, 378] width 79 height 14
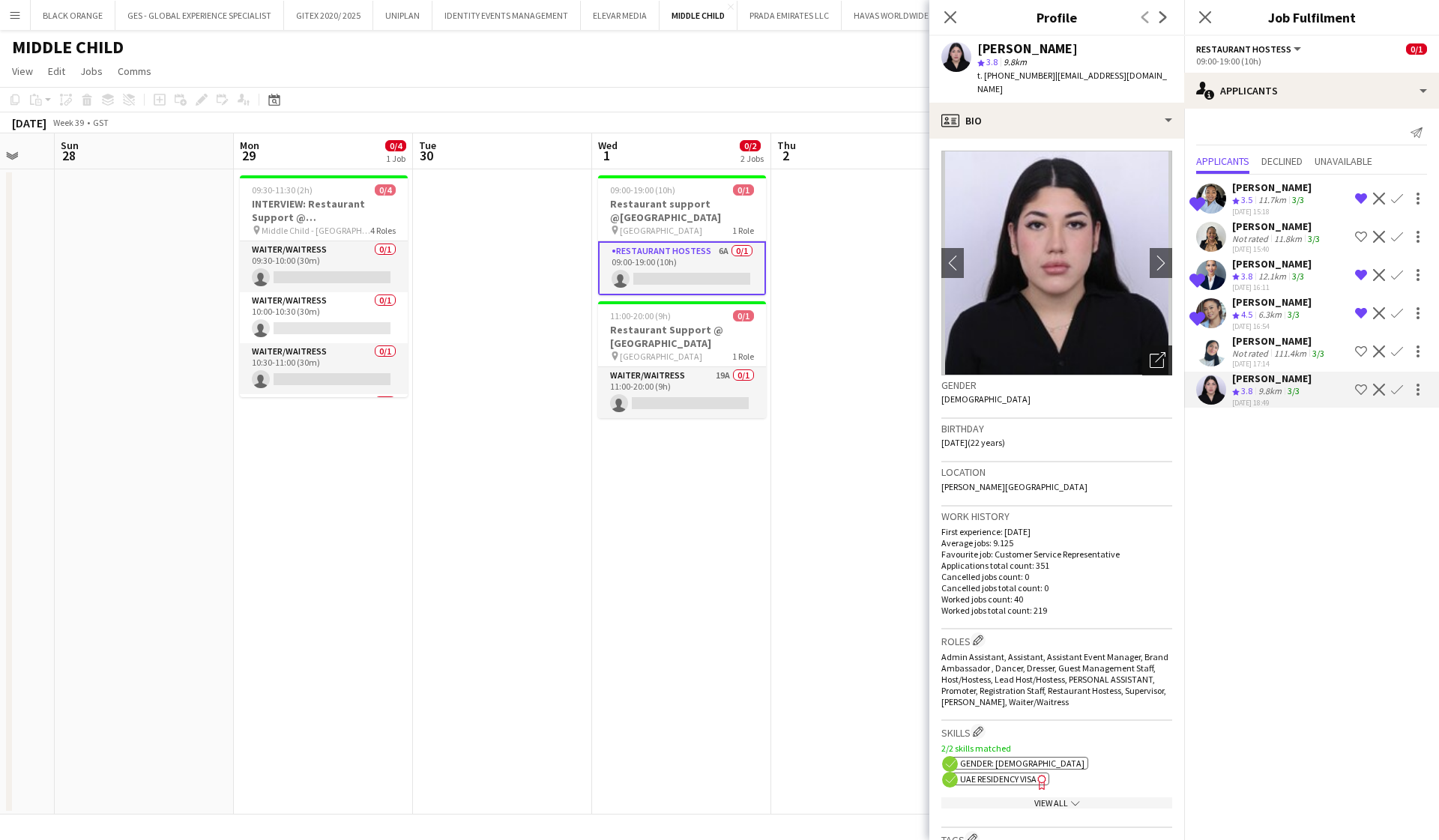
click at [1161, 352] on icon "Open photos pop-in" at bounding box center [1157, 360] width 15 height 15
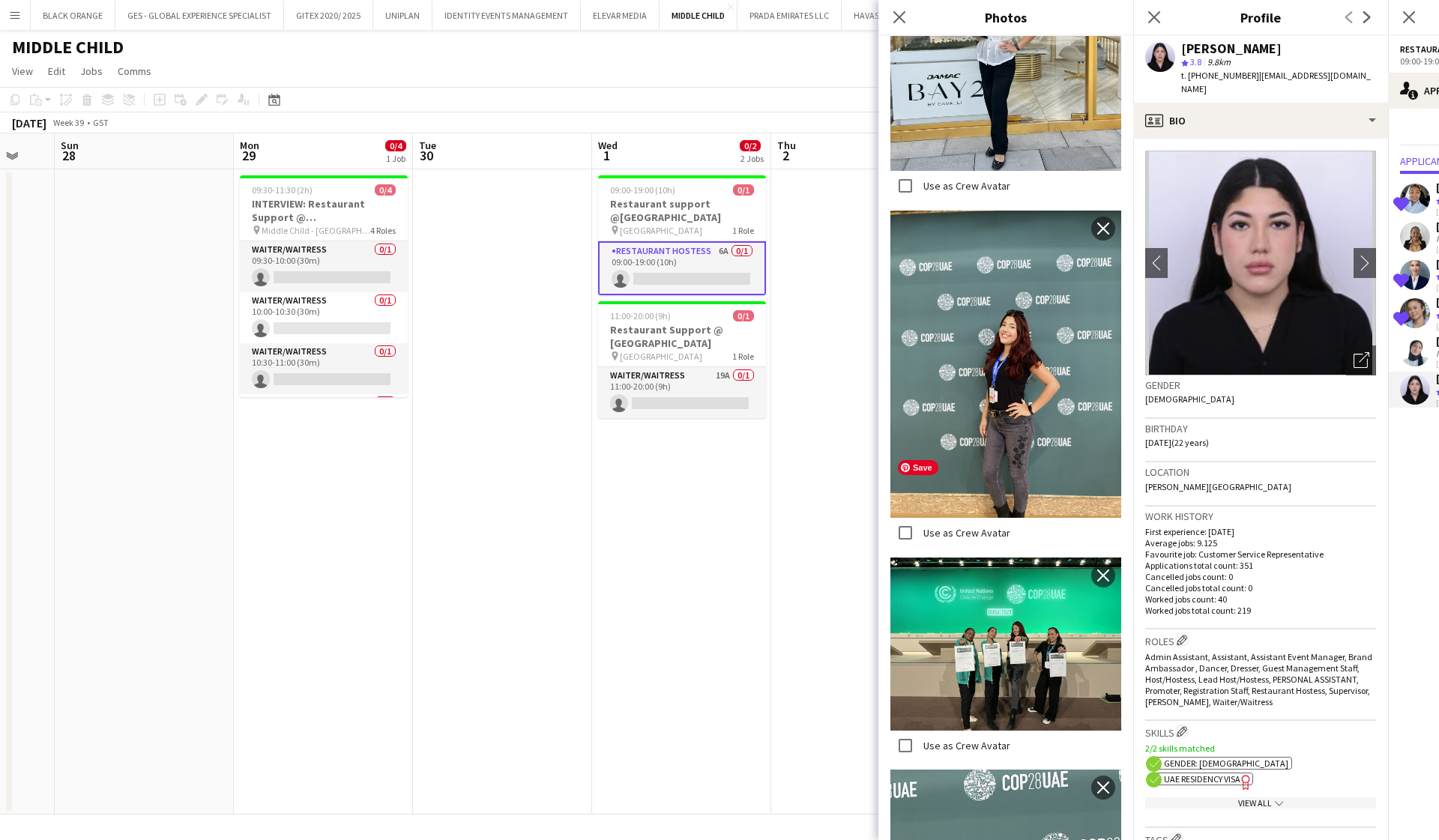
scroll to position [4413, 0]
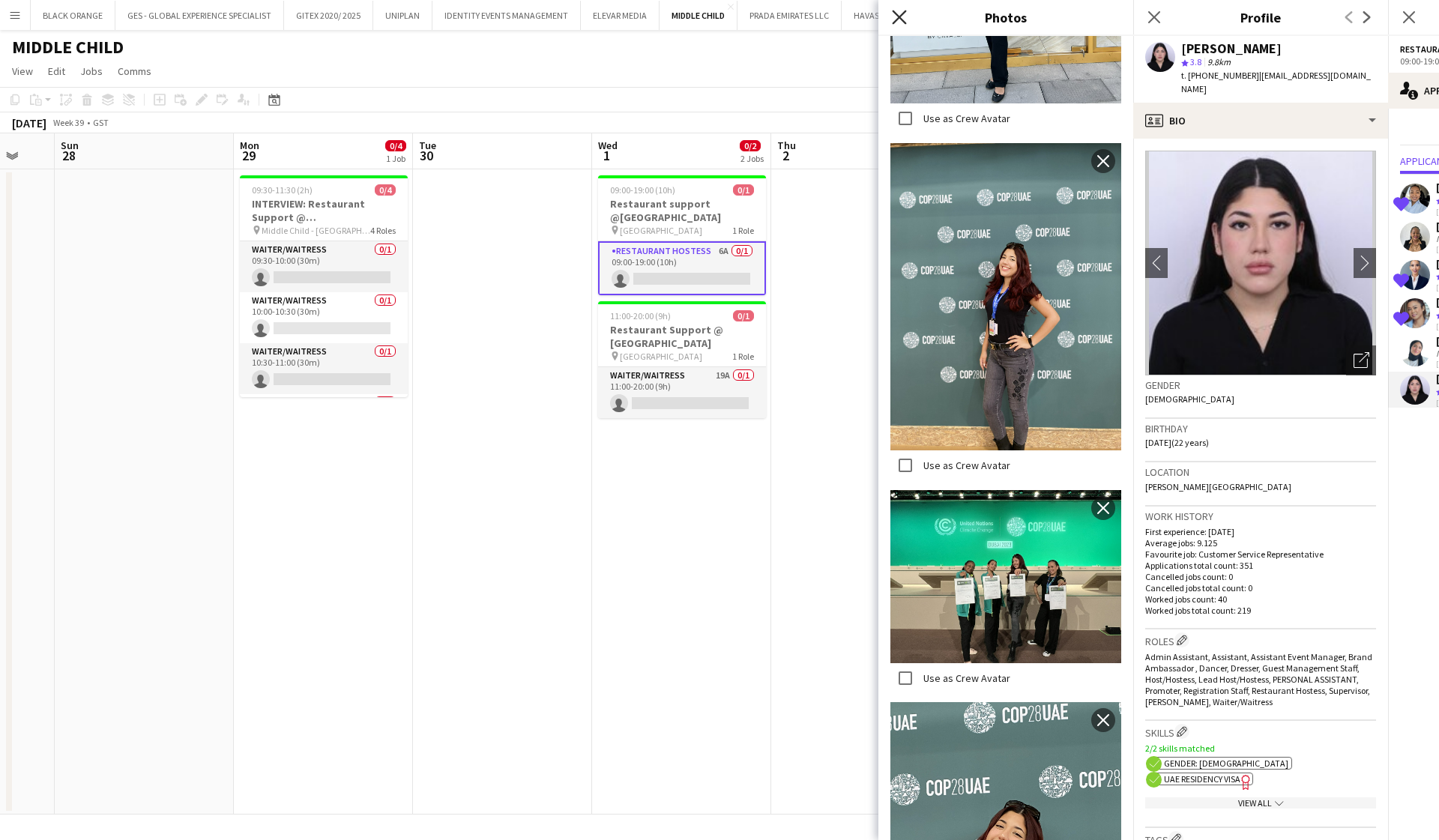
click at [901, 20] on icon "Close pop-in" at bounding box center [899, 17] width 15 height 15
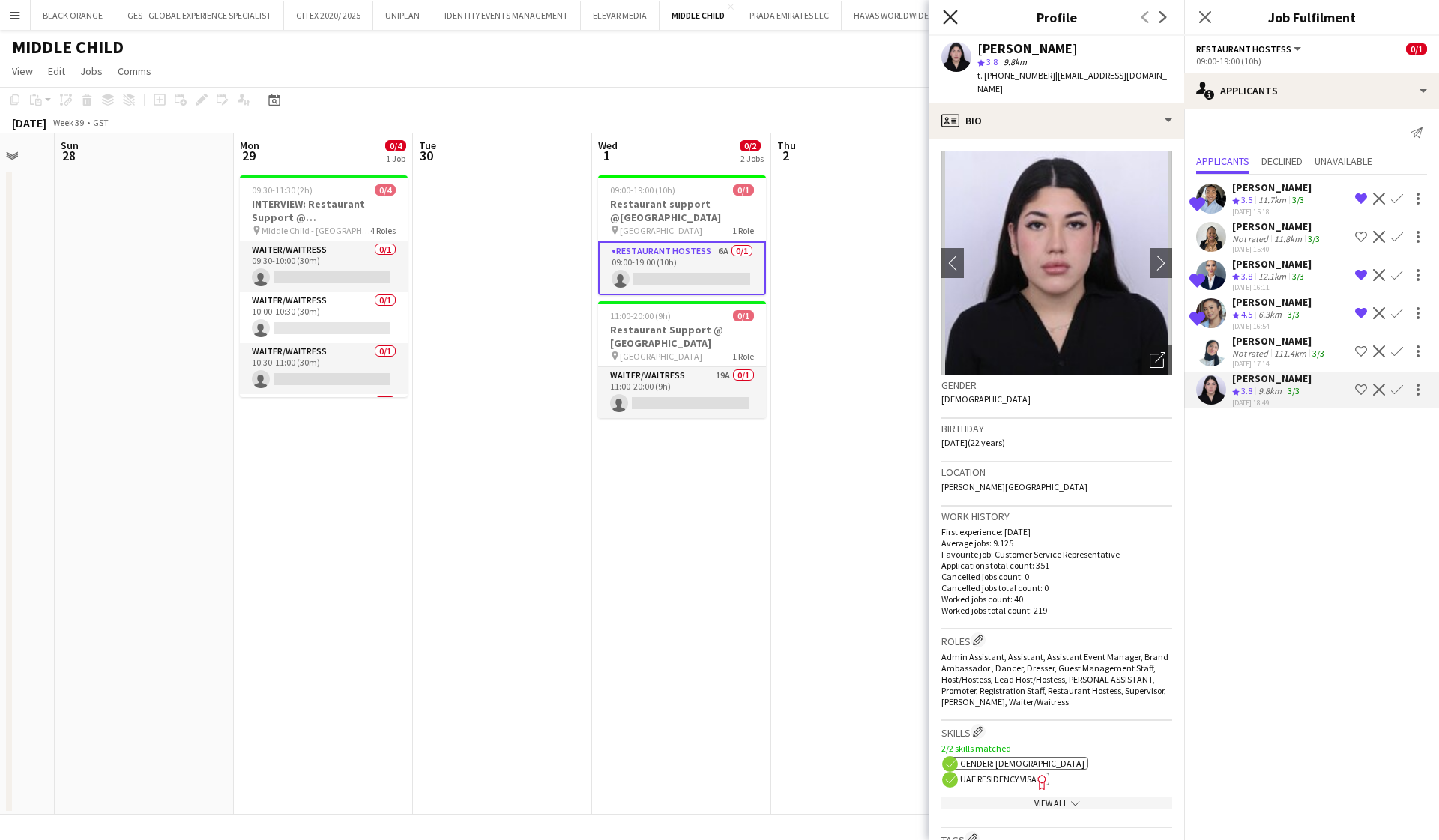
click at [951, 14] on icon "Close pop-in" at bounding box center [950, 17] width 15 height 15
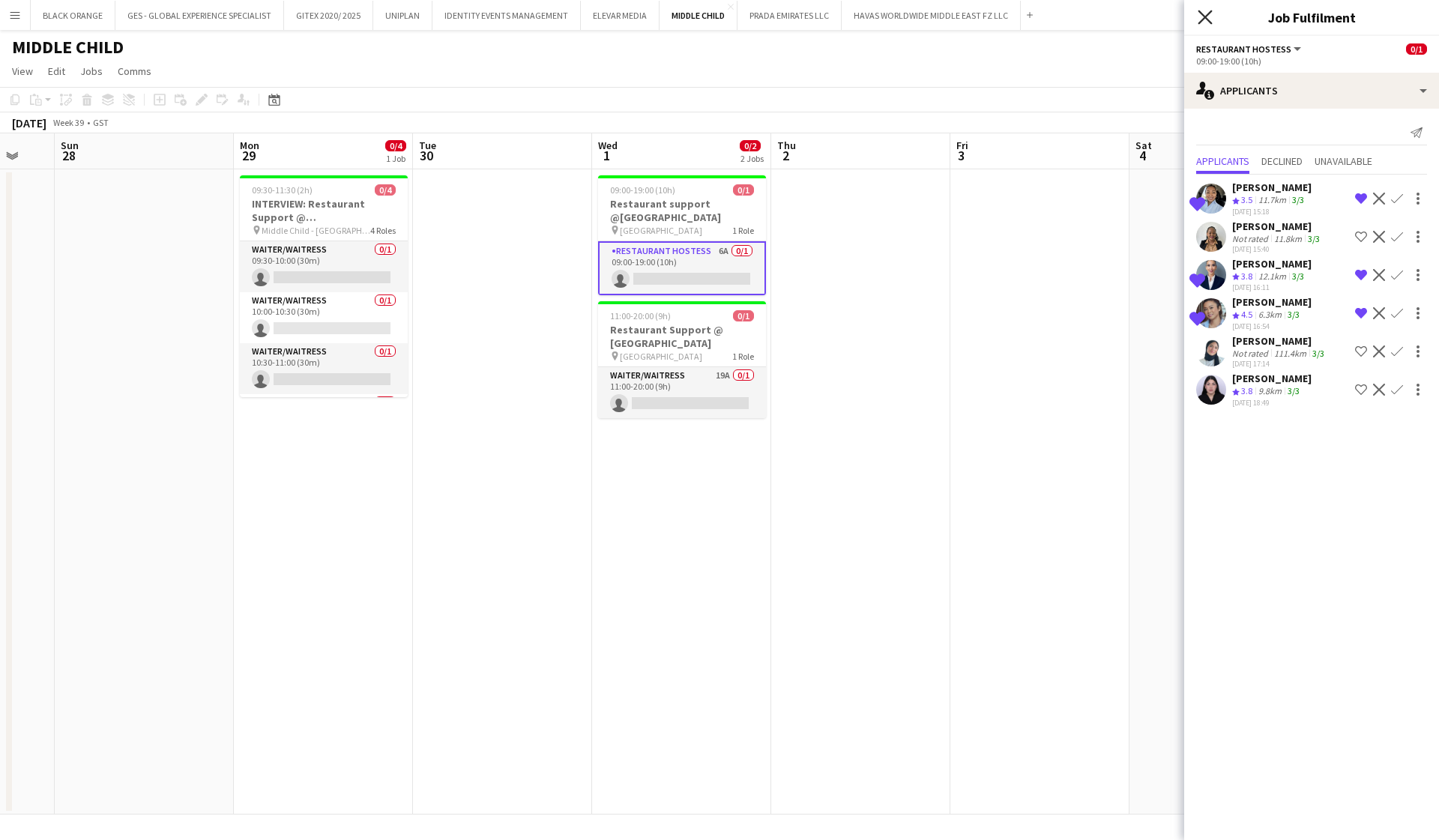
click at [1205, 24] on icon "Close pop-in" at bounding box center [1205, 17] width 15 height 15
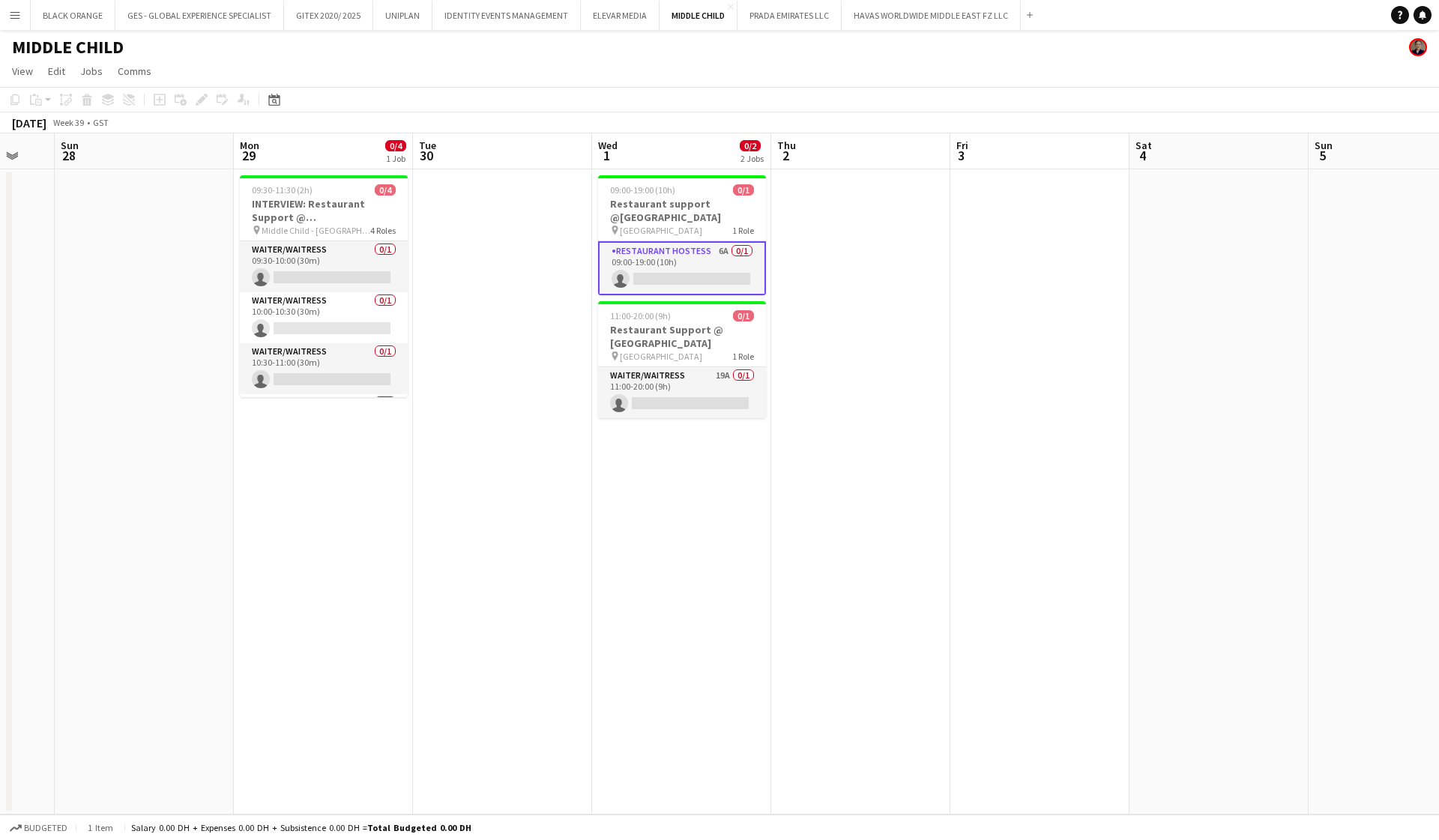
click at [16, 23] on button "Menu" at bounding box center [15, 15] width 30 height 30
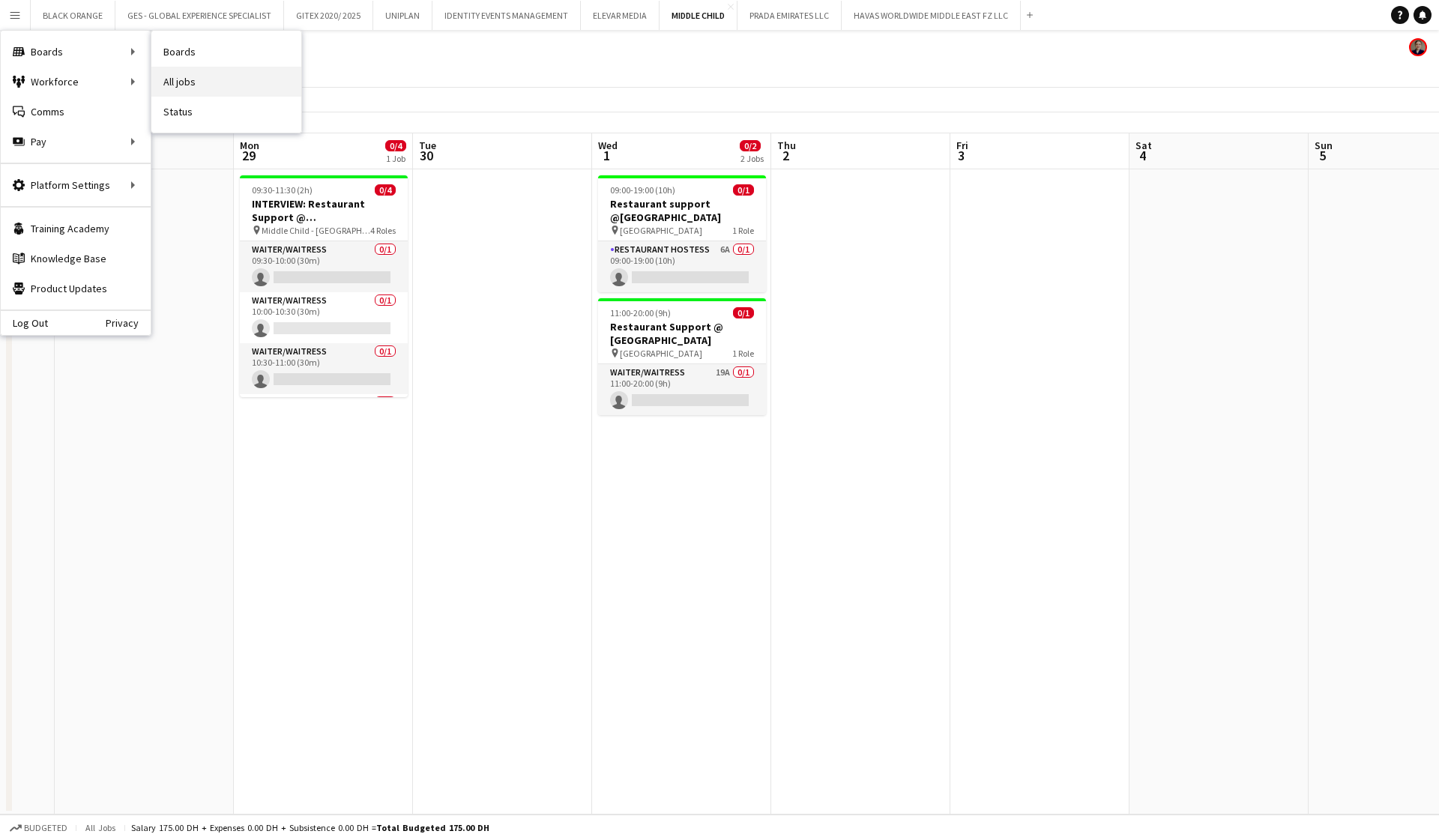
click at [175, 81] on link "All jobs" at bounding box center [226, 82] width 150 height 30
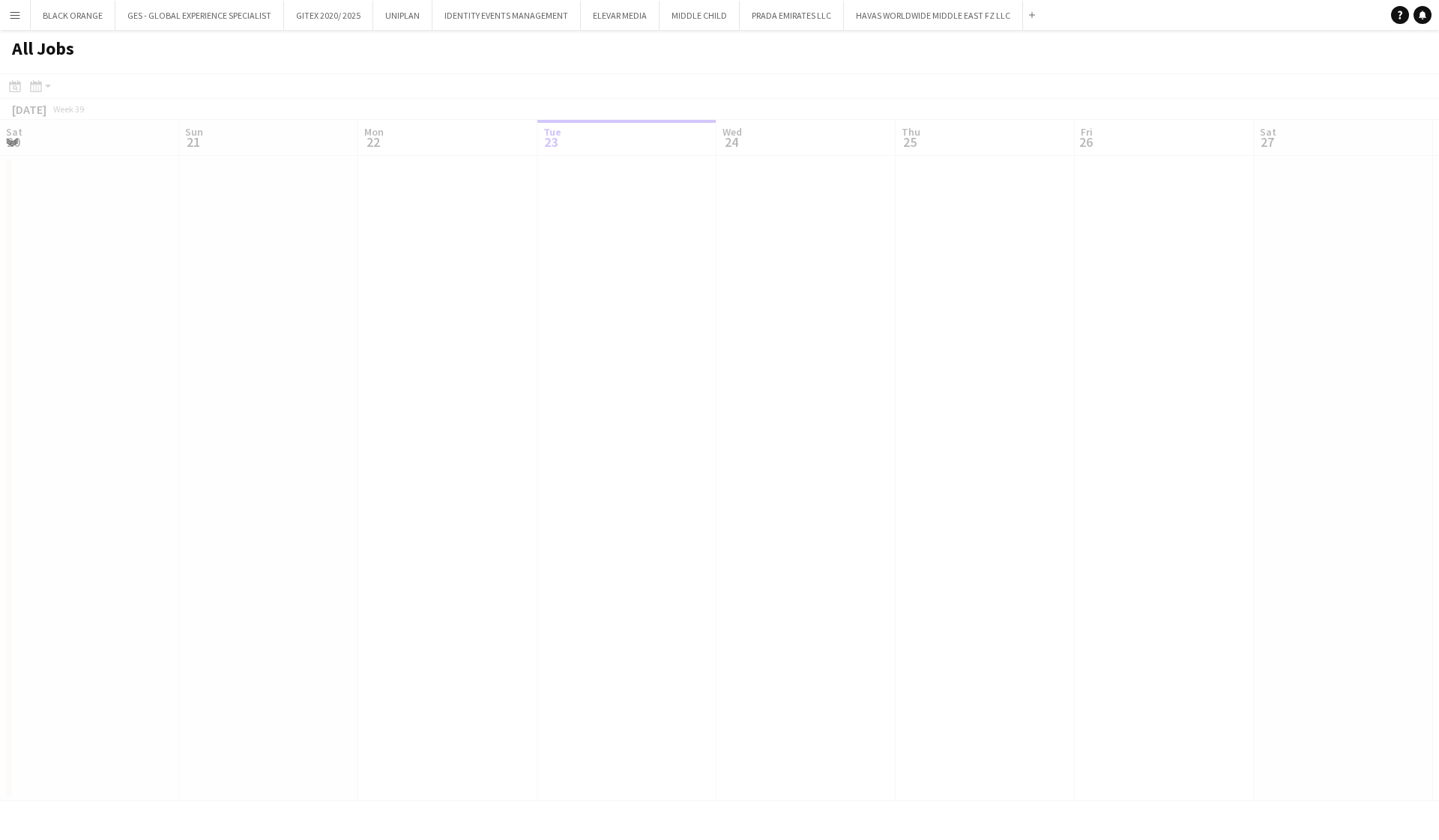
scroll to position [0, 358]
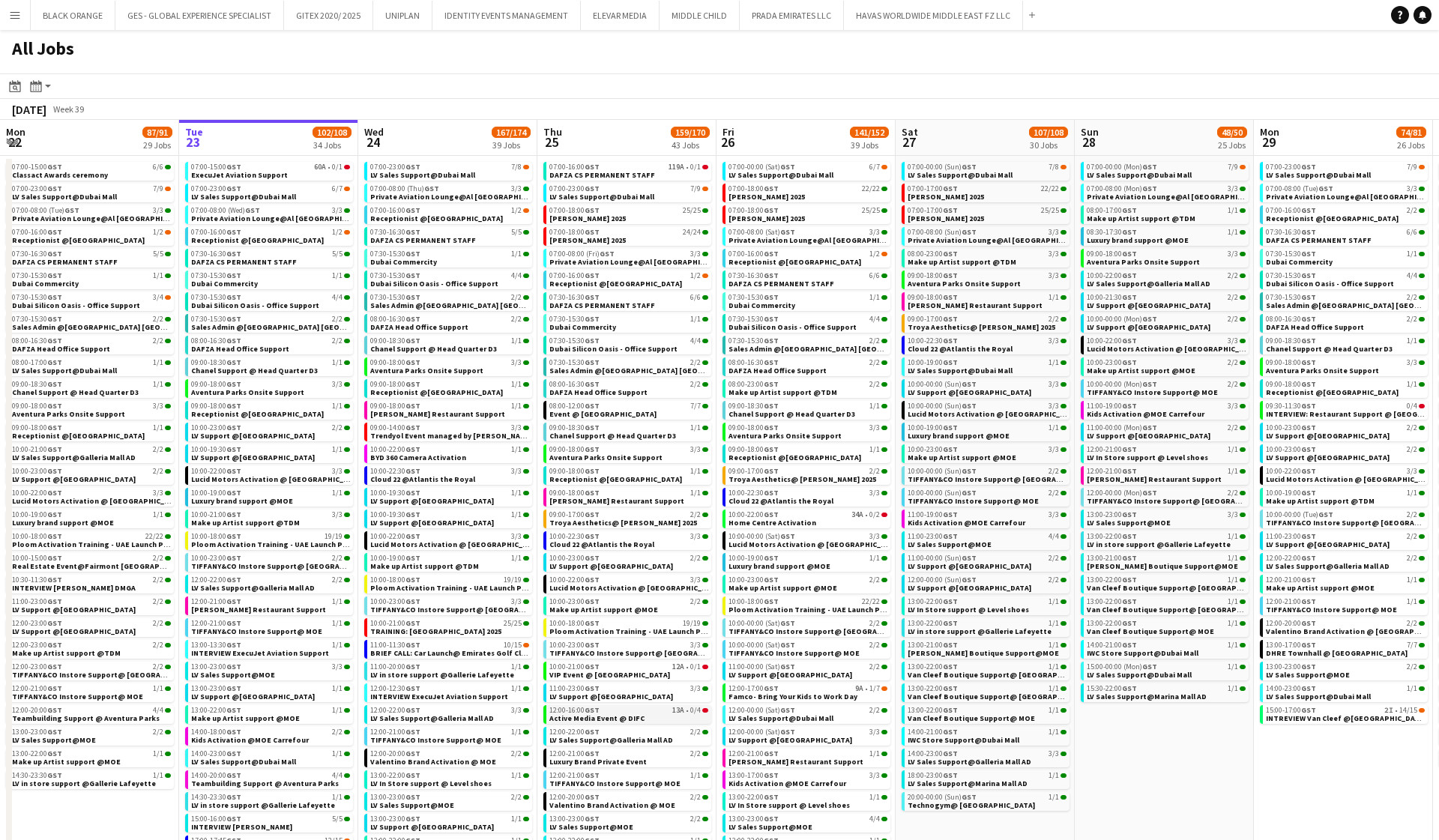
click at [616, 711] on div "12:00-16:00 GST 13A • 0/4" at bounding box center [629, 710] width 159 height 7
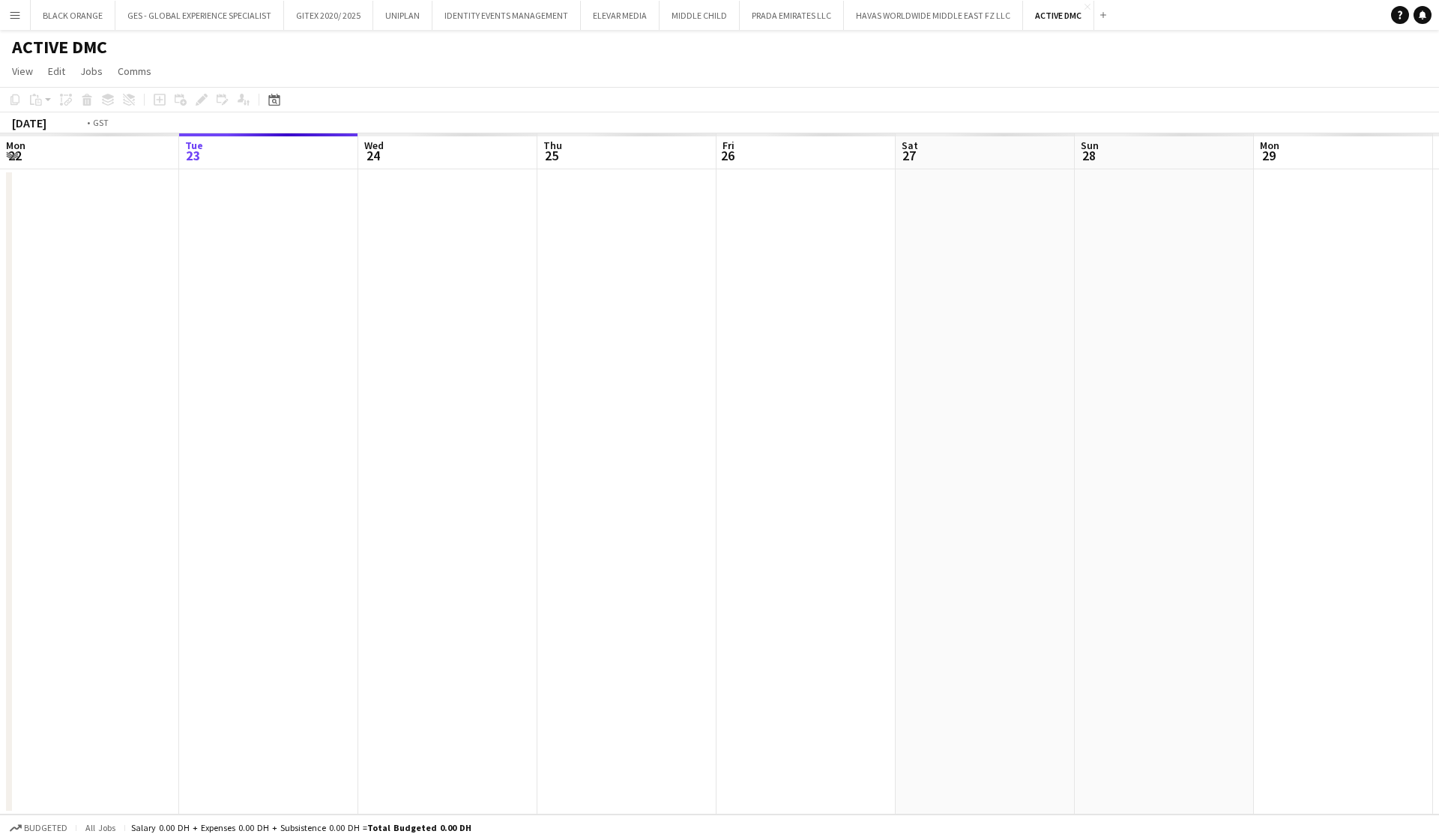
scroll to position [0, 515]
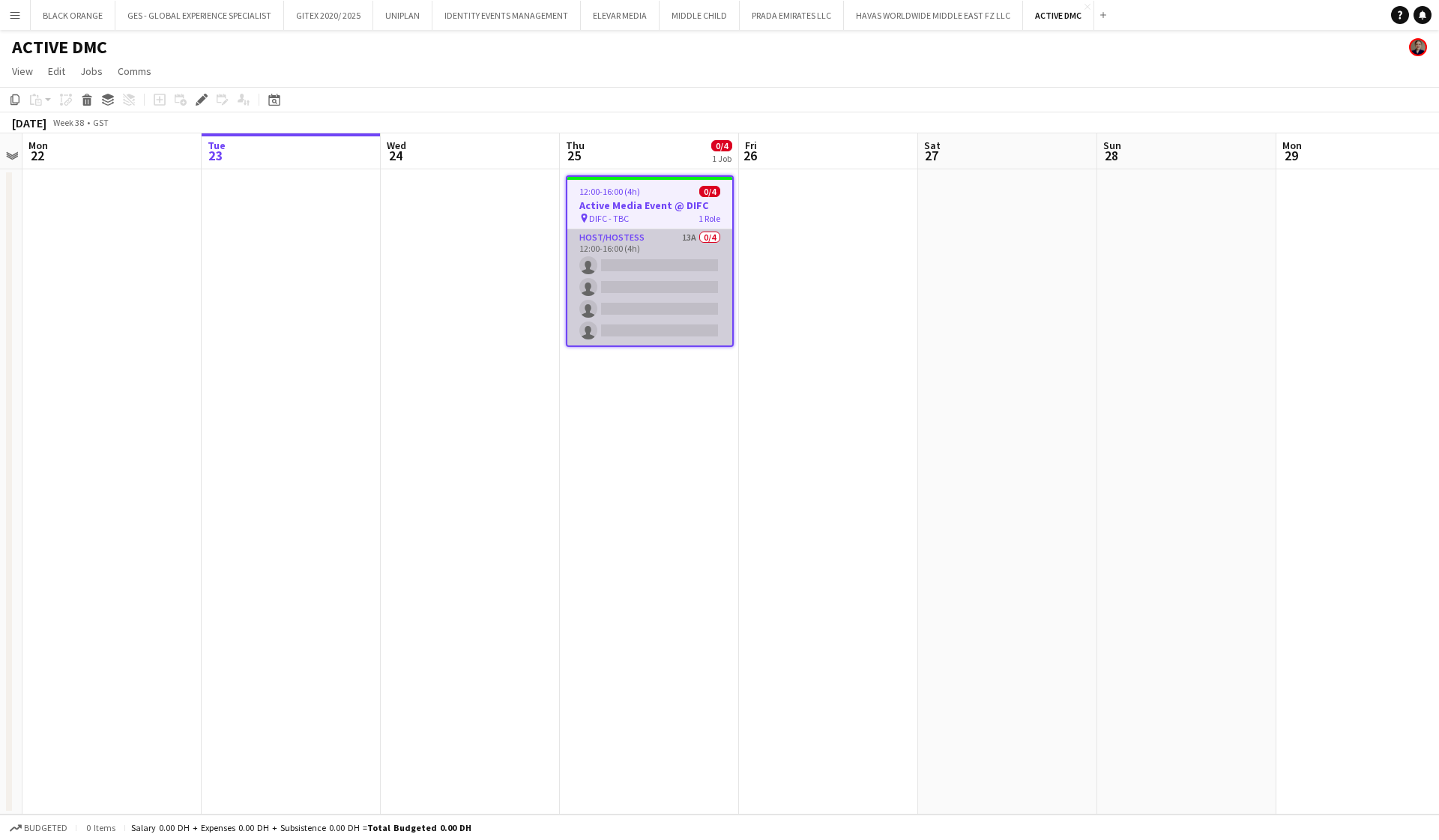
click at [677, 244] on app-card-role "Host/Hostess 13A 0/4 12:00-16:00 (4h) single-neutral-actions single-neutral-act…" at bounding box center [650, 288] width 165 height 116
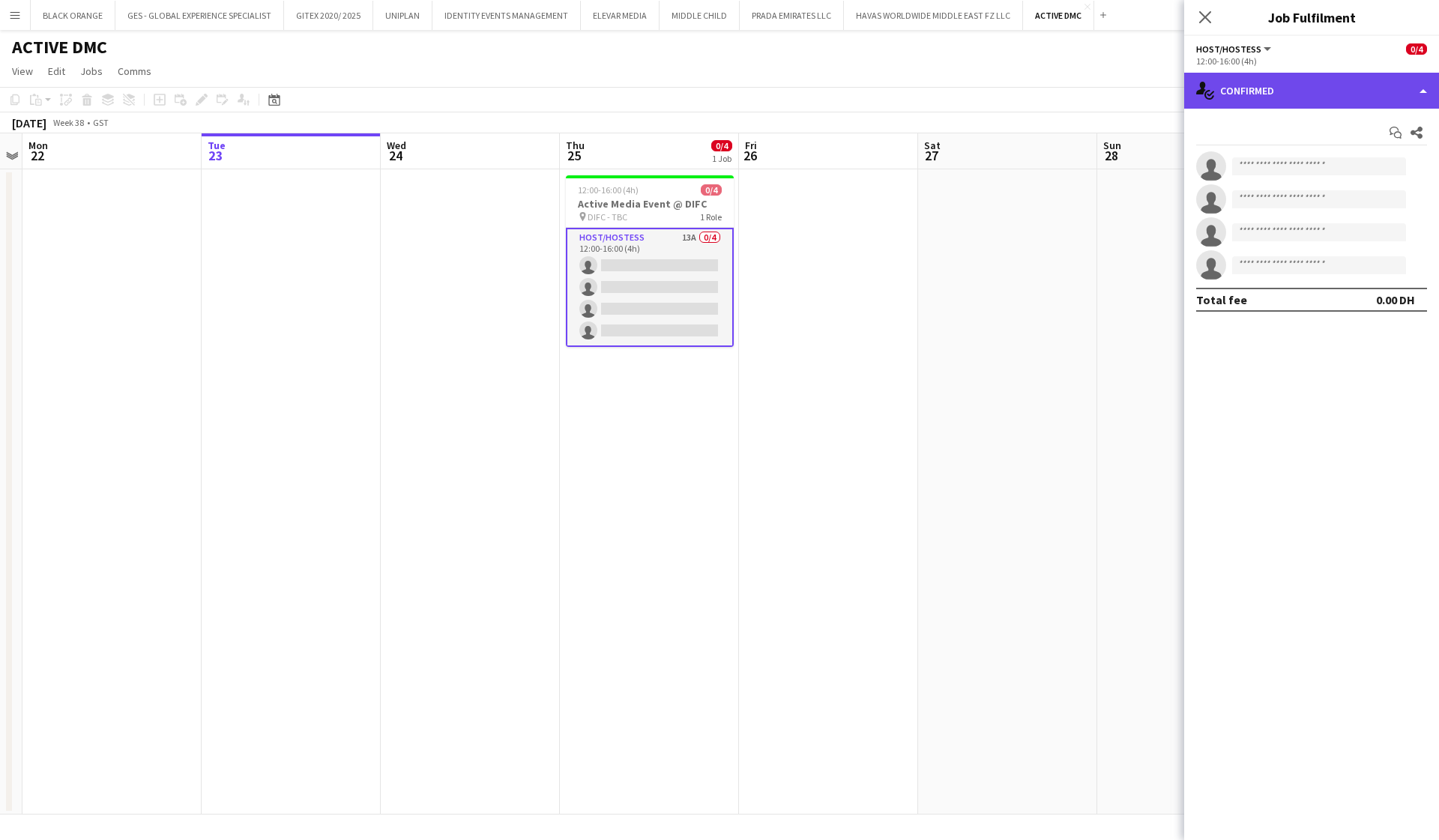
click at [1319, 98] on div "single-neutral-actions-check-2 Confirmed" at bounding box center [1311, 91] width 255 height 36
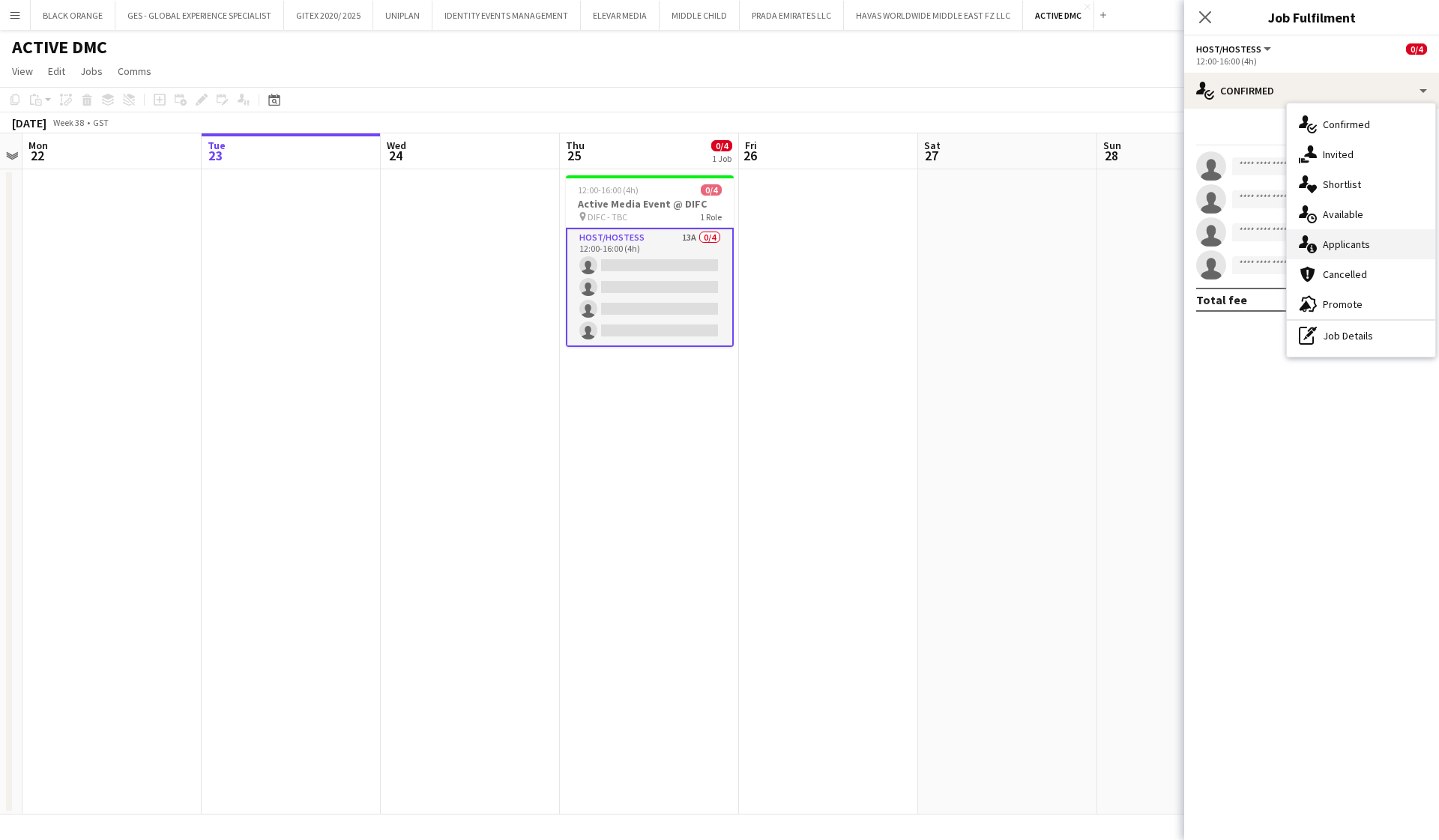
click at [1340, 238] on span "Applicants" at bounding box center [1346, 244] width 47 height 14
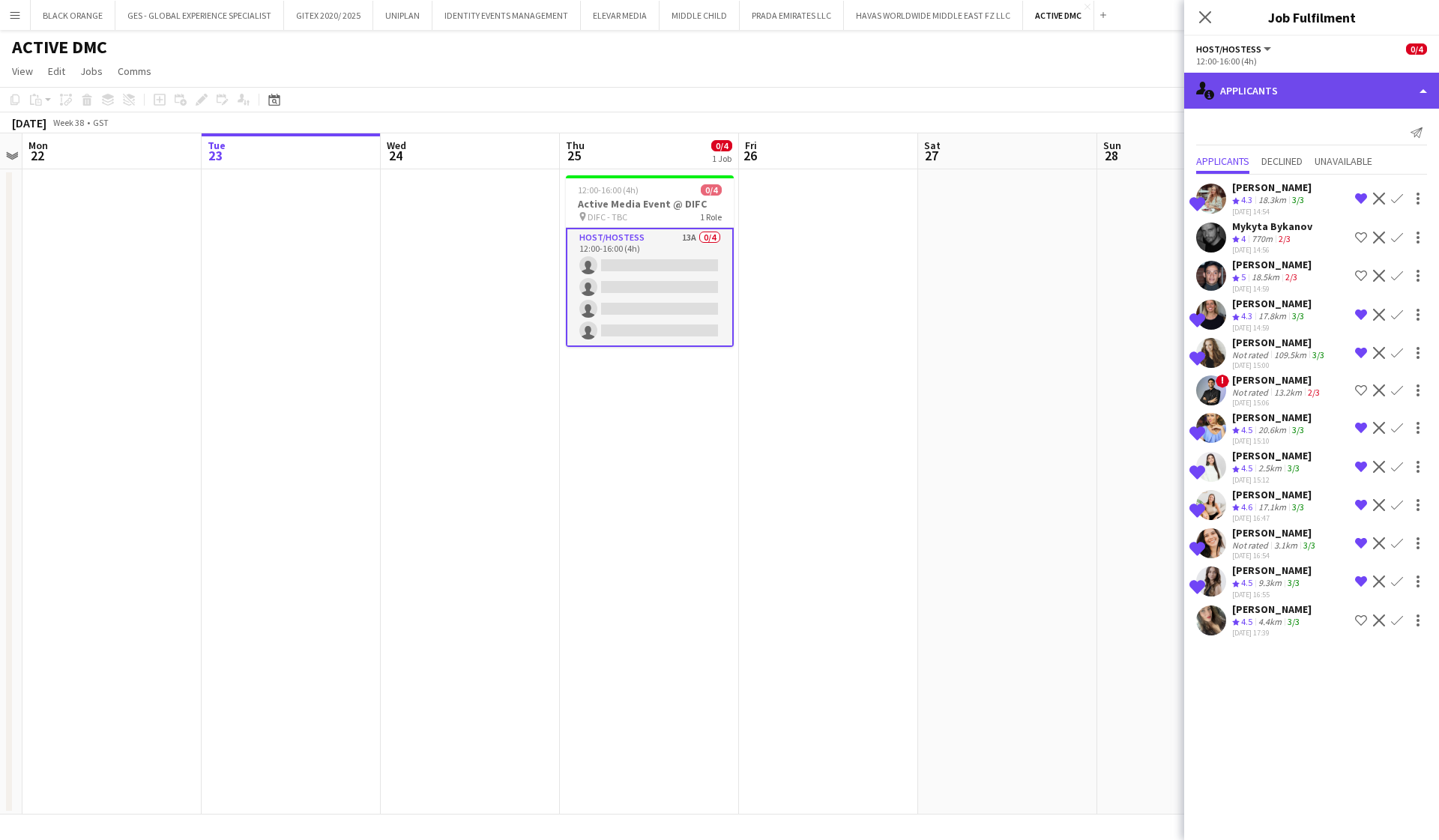
click at [1411, 100] on div "single-neutral-actions-information Applicants" at bounding box center [1311, 91] width 255 height 36
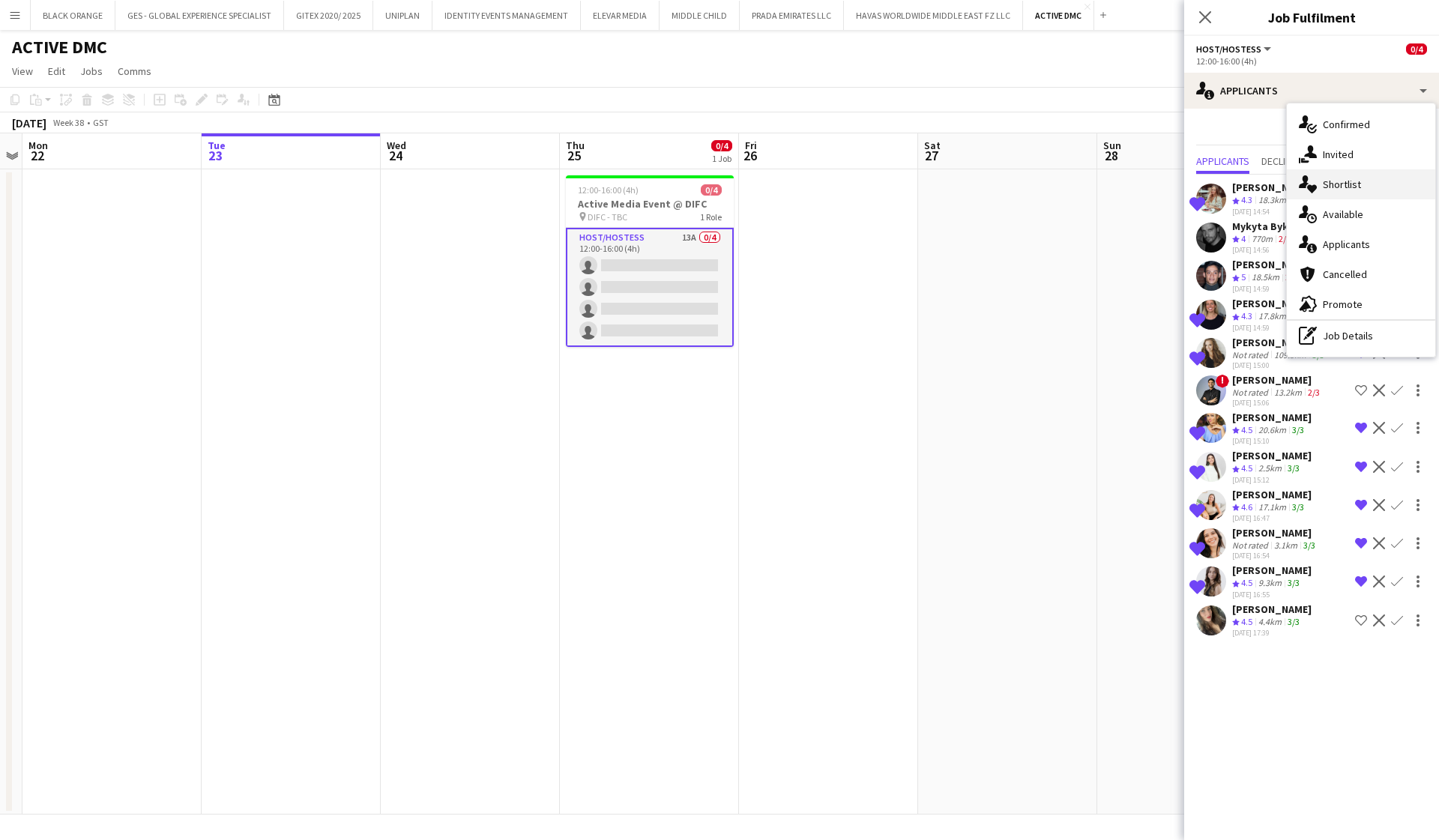
click at [1341, 188] on span "Shortlist" at bounding box center [1341, 184] width 38 height 14
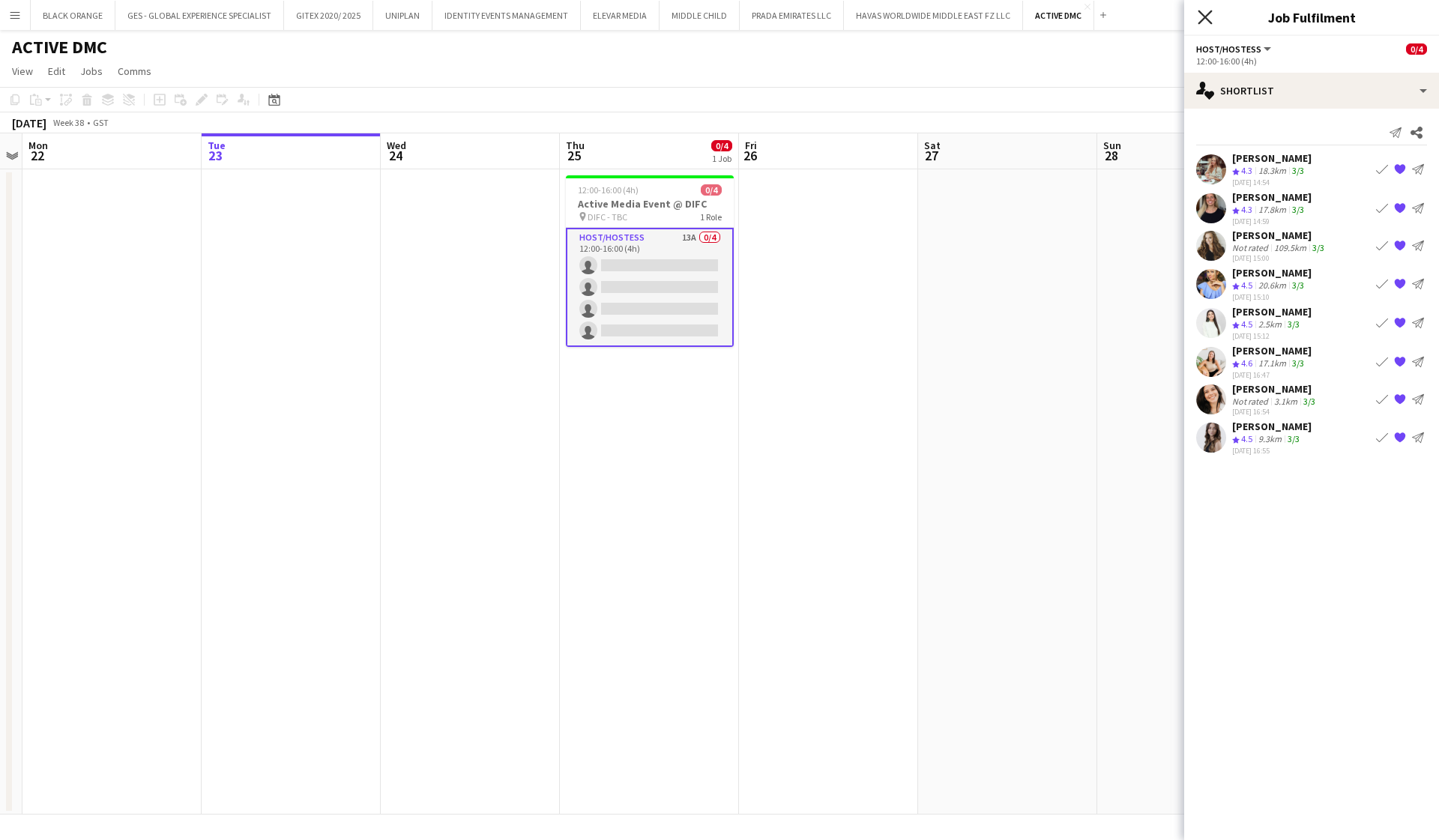
click at [1204, 15] on icon at bounding box center [1205, 17] width 15 height 15
